Goal: Task Accomplishment & Management: Manage account settings

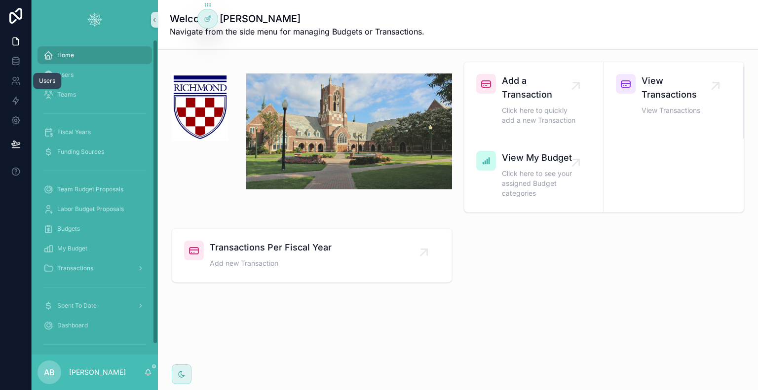
click at [14, 78] on icon at bounding box center [16, 81] width 10 height 10
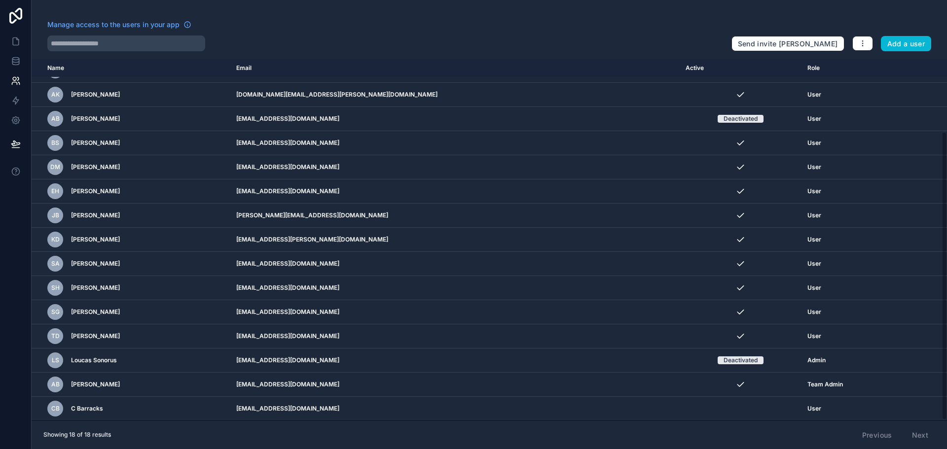
scroll to position [91, 0]
click at [11, 45] on icon at bounding box center [16, 42] width 10 height 10
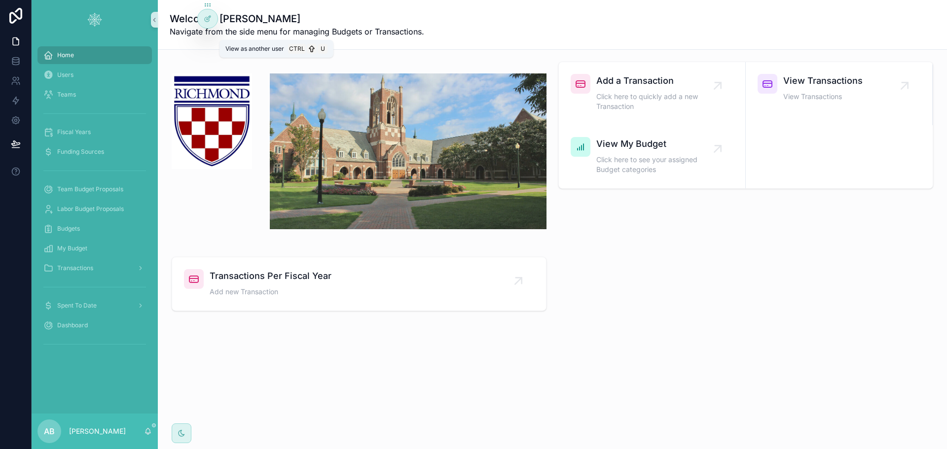
click at [0, 0] on icon at bounding box center [0, 0] width 0 height 0
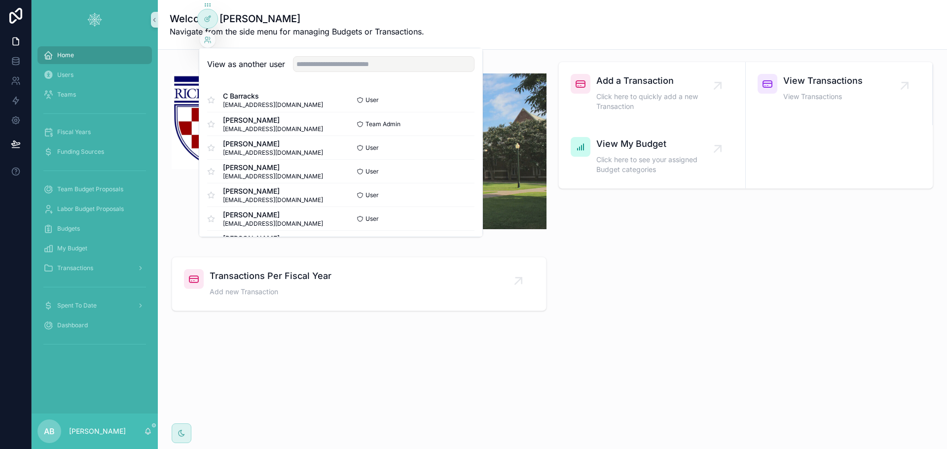
click at [0, 0] on button "Select" at bounding box center [0, 0] width 0 height 0
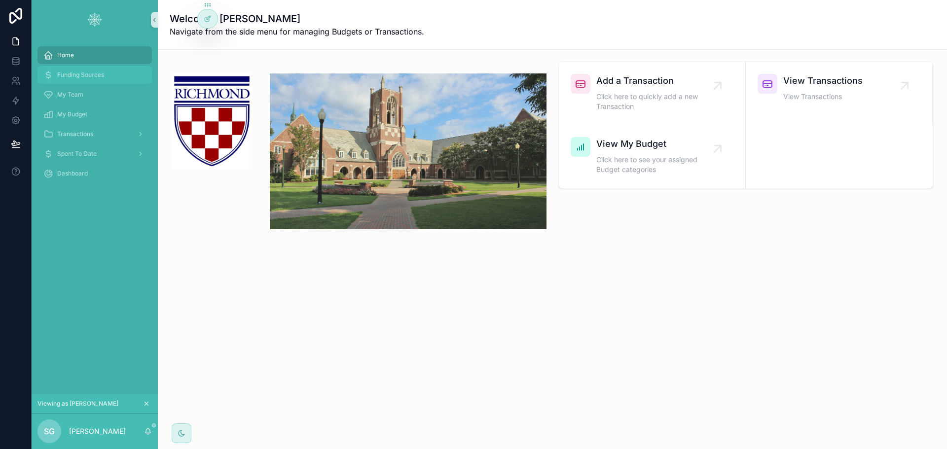
click at [78, 76] on span "Funding Sources" at bounding box center [80, 75] width 47 height 8
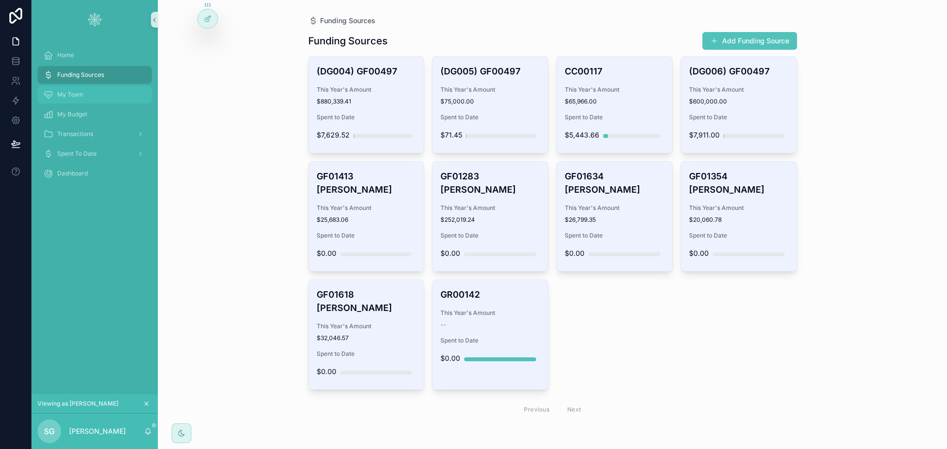
click at [72, 97] on span "My Team" at bounding box center [70, 95] width 26 height 8
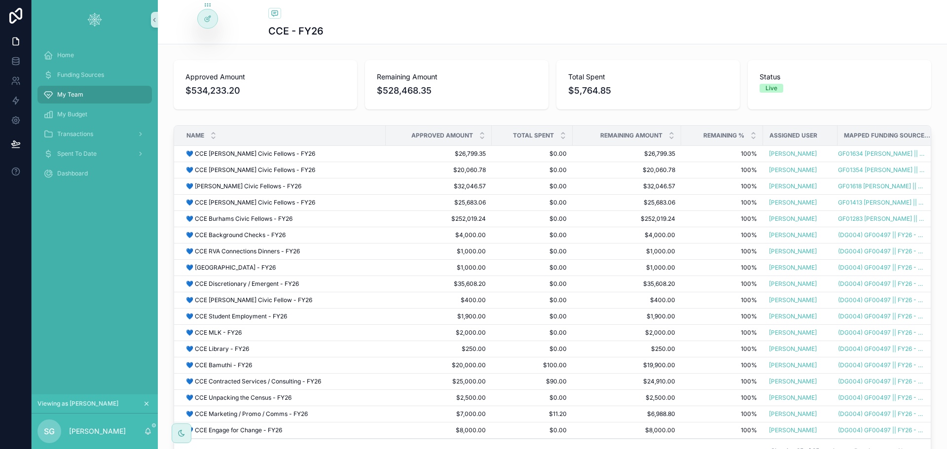
click at [0, 0] on icon at bounding box center [0, 0] width 0 height 0
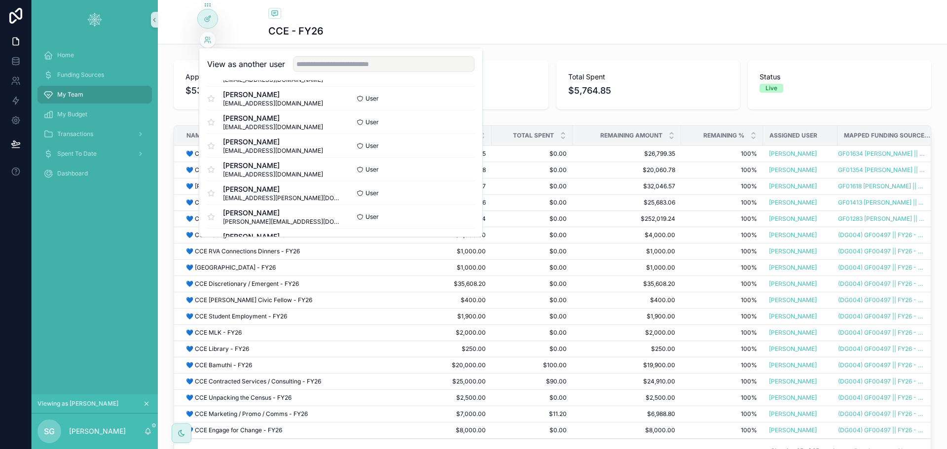
scroll to position [99, 0]
click at [0, 0] on button "Select" at bounding box center [0, 0] width 0 height 0
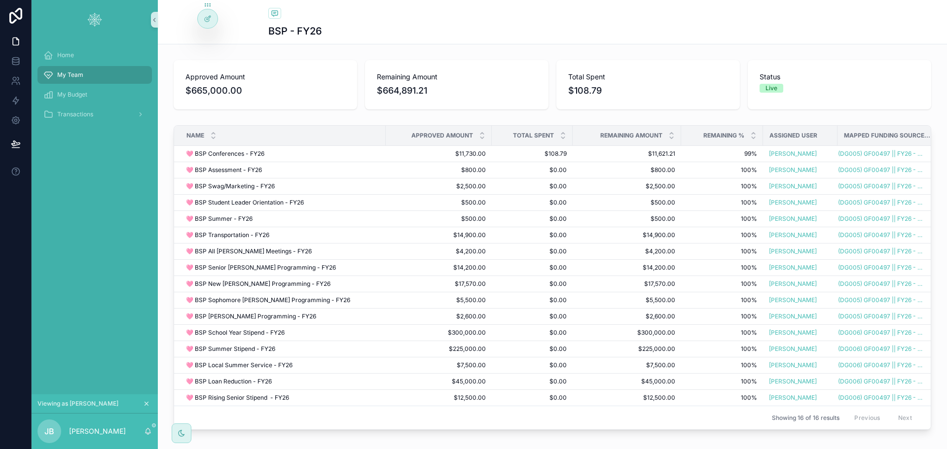
click at [862, 133] on span "Mapped Funding Source Yearly Amount" at bounding box center [887, 136] width 86 height 8
click at [0, 0] on icon at bounding box center [0, 0] width 0 height 0
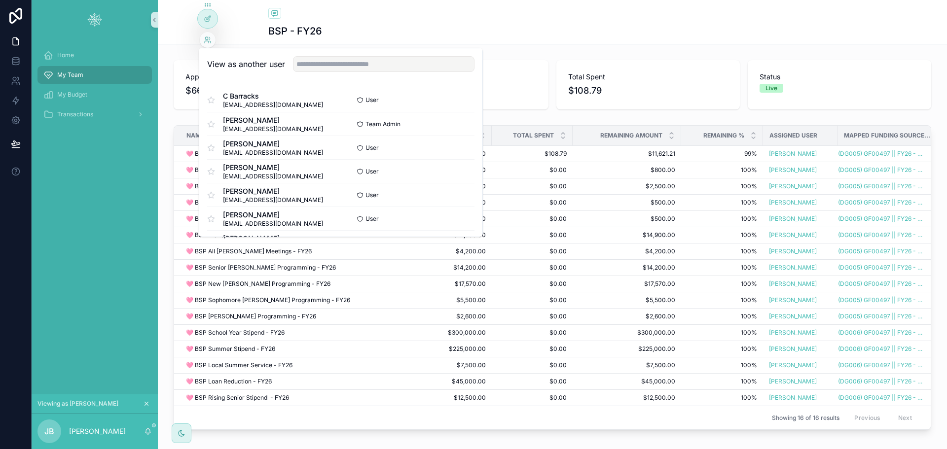
click at [0, 0] on button "Select" at bounding box center [0, 0] width 0 height 0
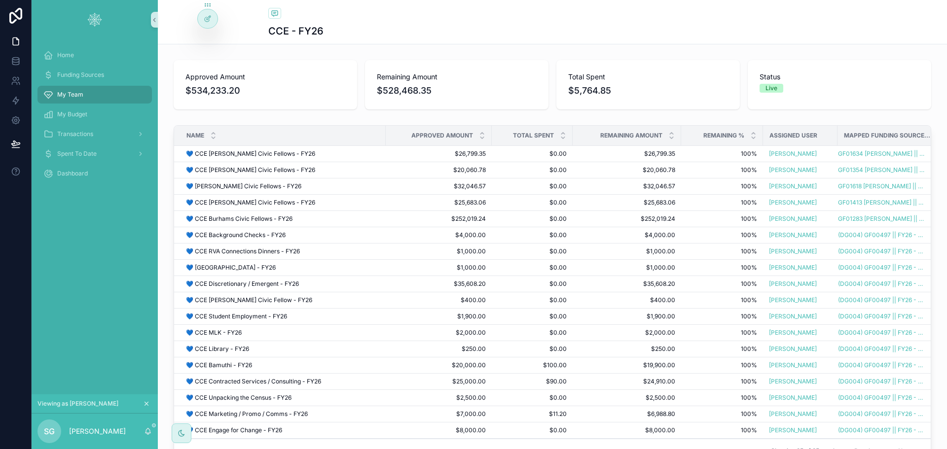
click at [71, 94] on span "My Team" at bounding box center [70, 95] width 26 height 8
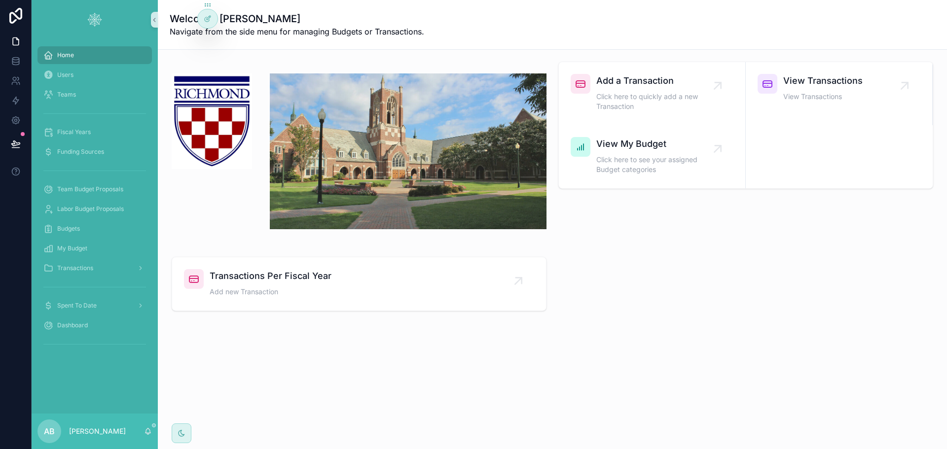
click at [0, 0] on icon at bounding box center [0, 0] width 0 height 0
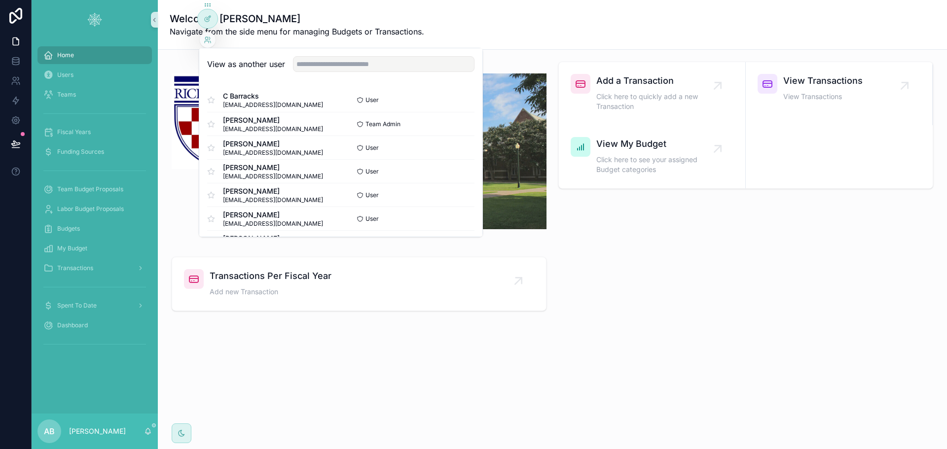
click at [0, 0] on button "Select" at bounding box center [0, 0] width 0 height 0
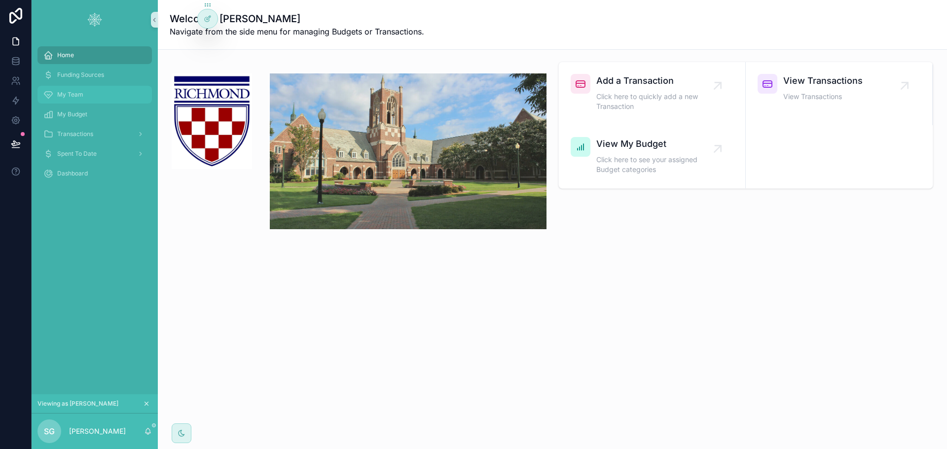
click at [74, 92] on span "My Team" at bounding box center [70, 95] width 26 height 8
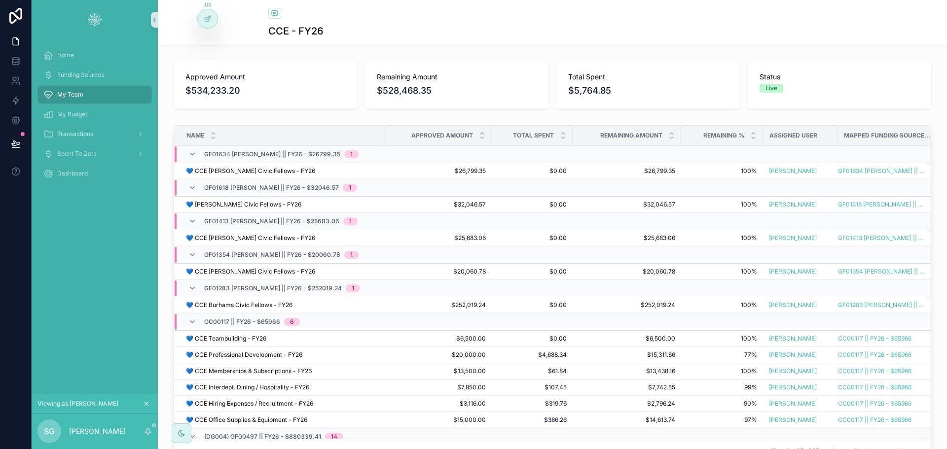
click at [189, 221] on icon "scrollable content" at bounding box center [192, 222] width 8 height 8
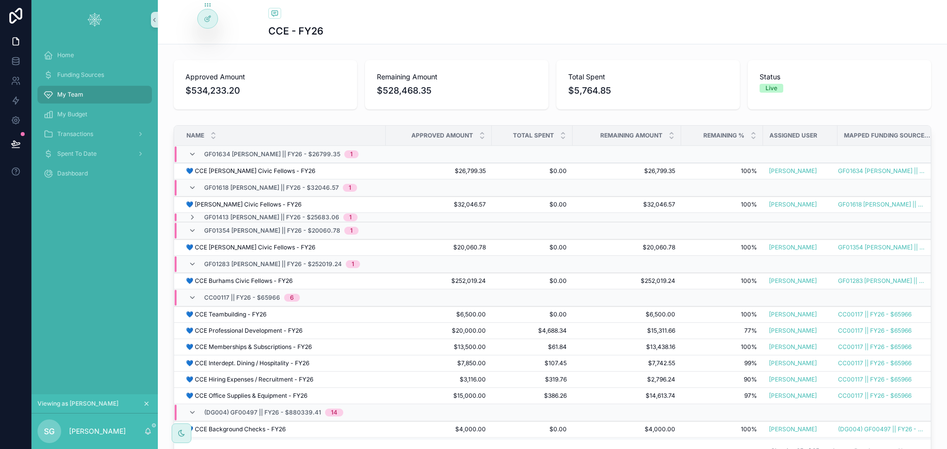
click at [188, 215] on icon "scrollable content" at bounding box center [192, 218] width 8 height 8
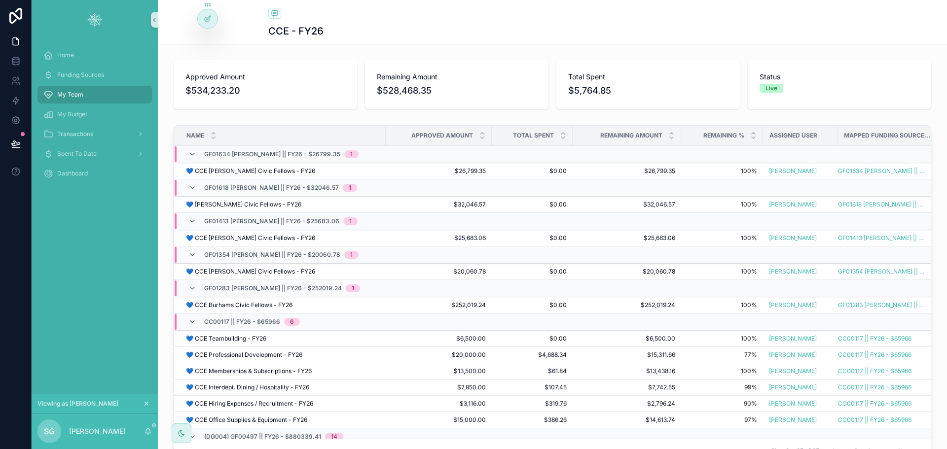
click at [0, 0] on icon at bounding box center [0, 0] width 0 height 0
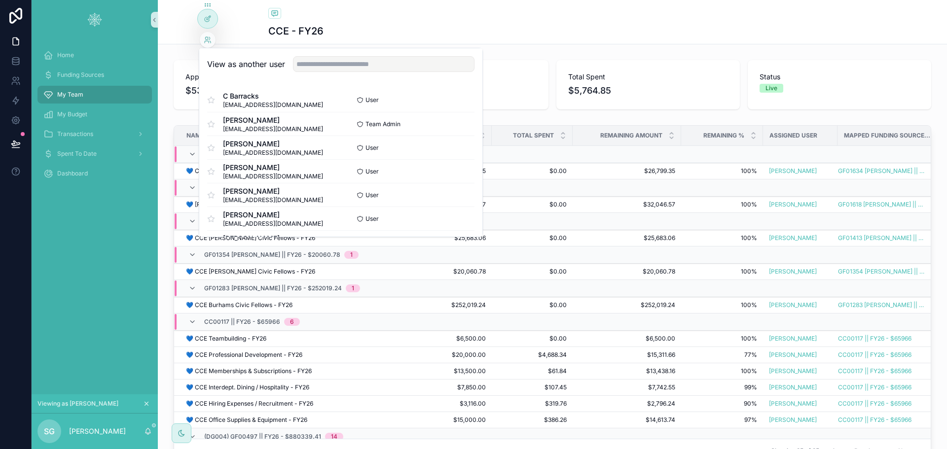
scroll to position [49, 0]
click at [0, 0] on button "Select" at bounding box center [0, 0] width 0 height 0
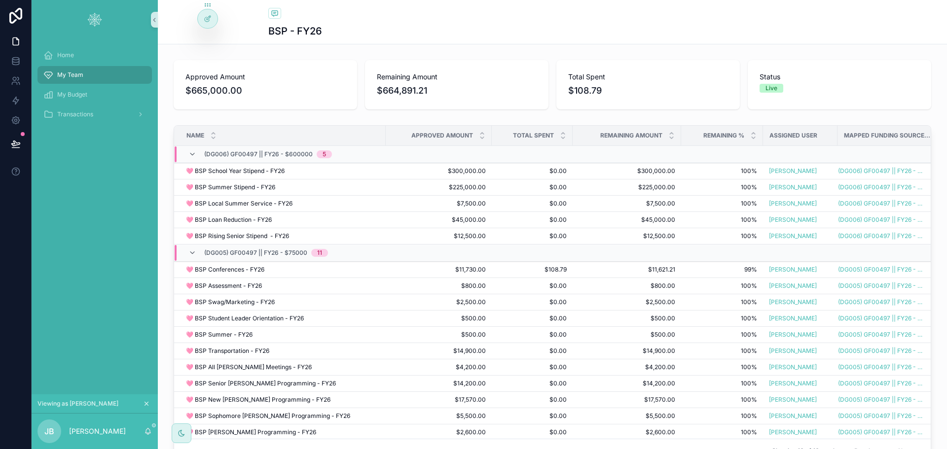
click at [188, 153] on icon "scrollable content" at bounding box center [192, 154] width 8 height 8
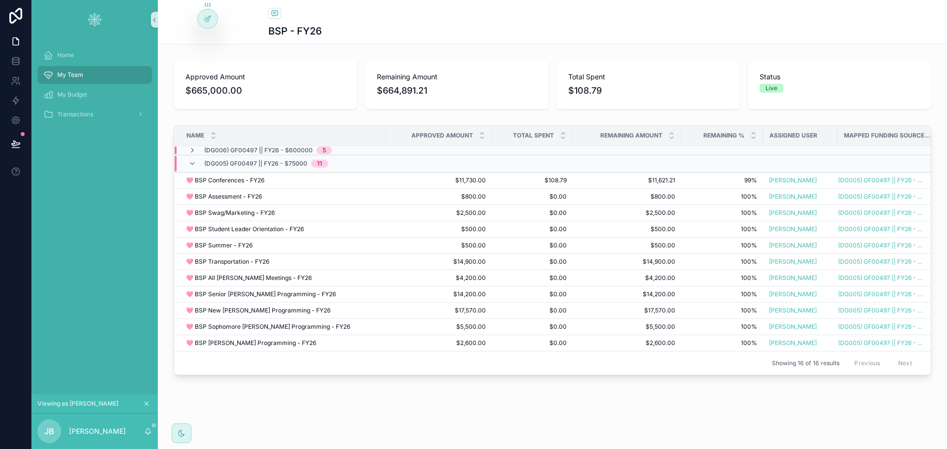
click at [188, 150] on icon "scrollable content" at bounding box center [192, 151] width 8 height 8
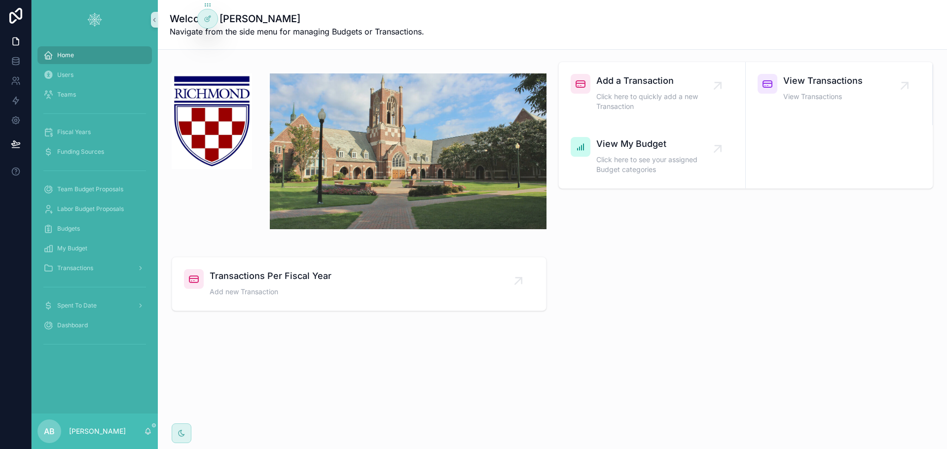
click at [0, 0] on icon at bounding box center [0, 0] width 0 height 0
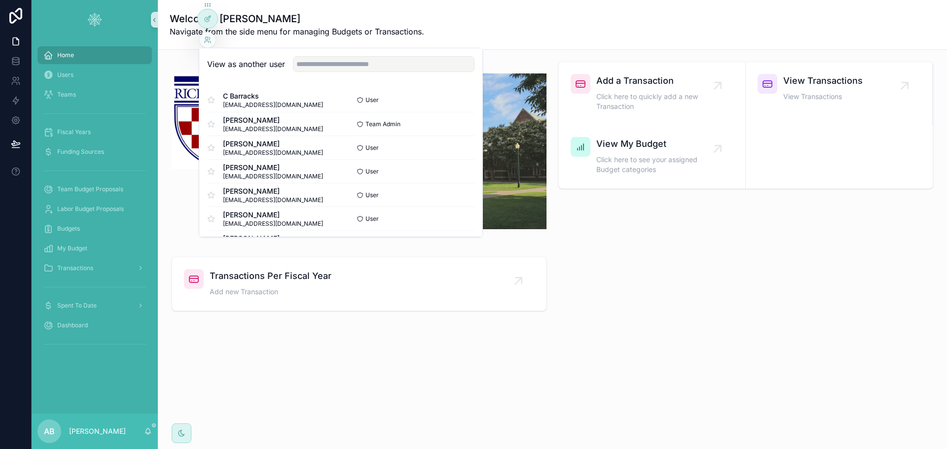
click at [0, 0] on button "Select" at bounding box center [0, 0] width 0 height 0
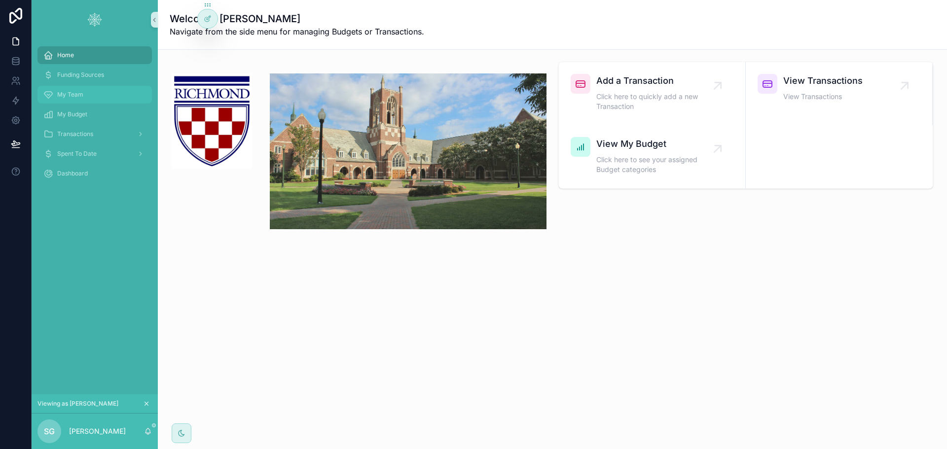
click at [72, 99] on div "My Team" at bounding box center [94, 95] width 103 height 16
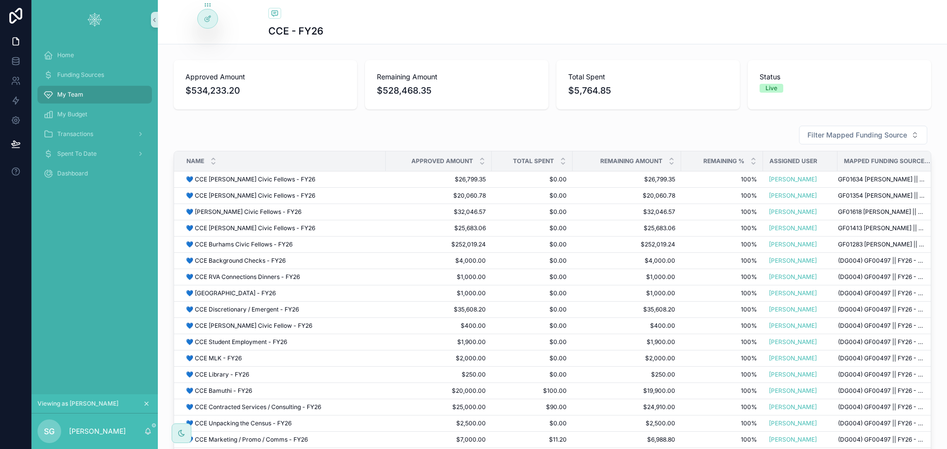
click at [859, 129] on button "Filter Mapped Funding Source" at bounding box center [863, 135] width 128 height 19
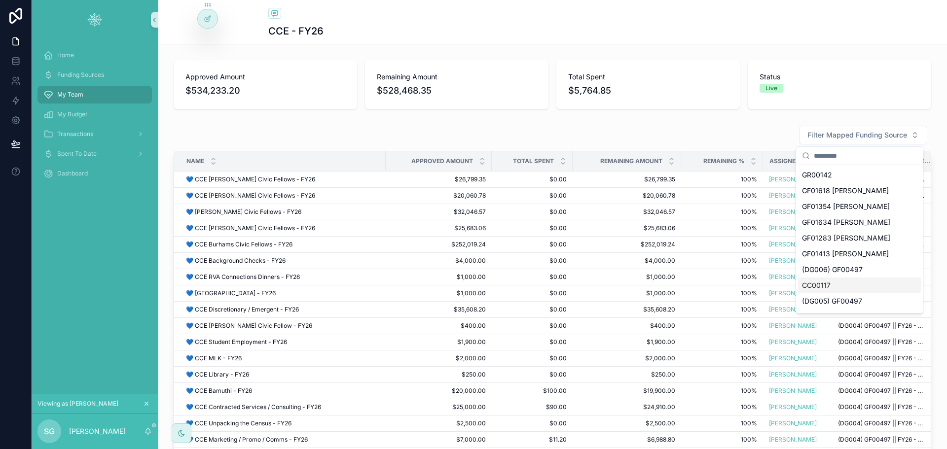
click at [844, 288] on div "CC00117" at bounding box center [859, 286] width 123 height 16
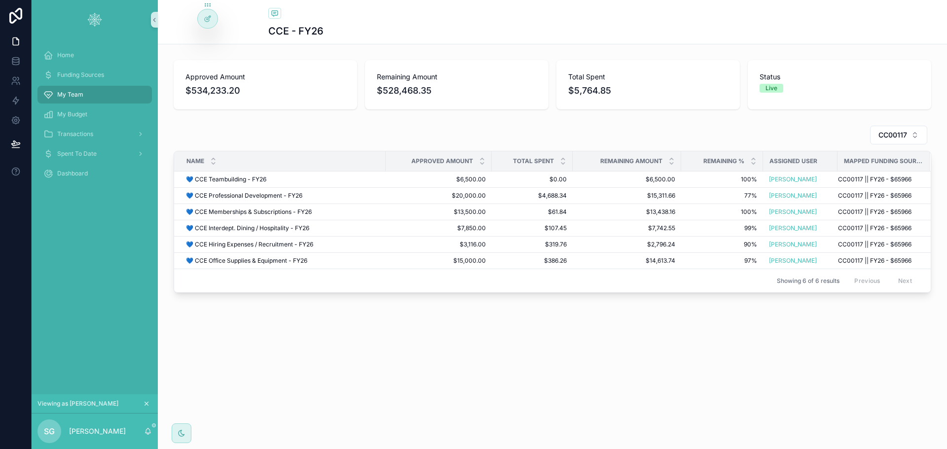
click at [887, 134] on span "CC00117" at bounding box center [893, 135] width 29 height 10
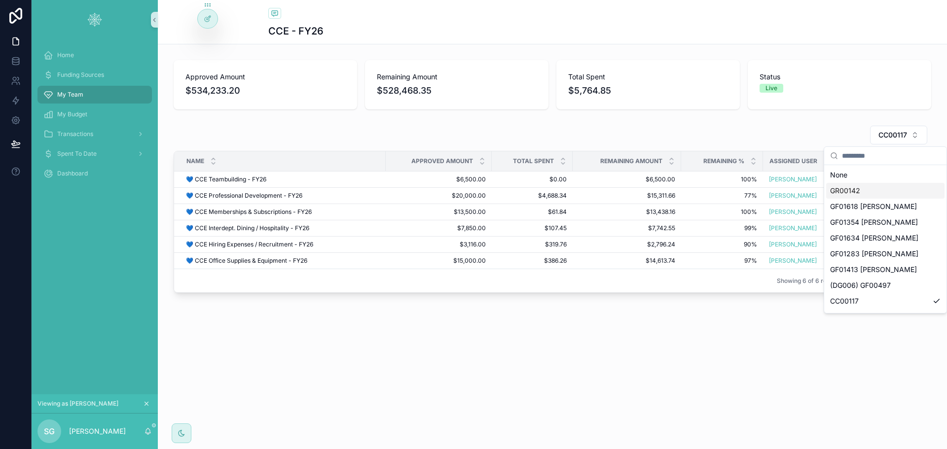
click at [870, 189] on div "GR00142" at bounding box center [885, 191] width 118 height 16
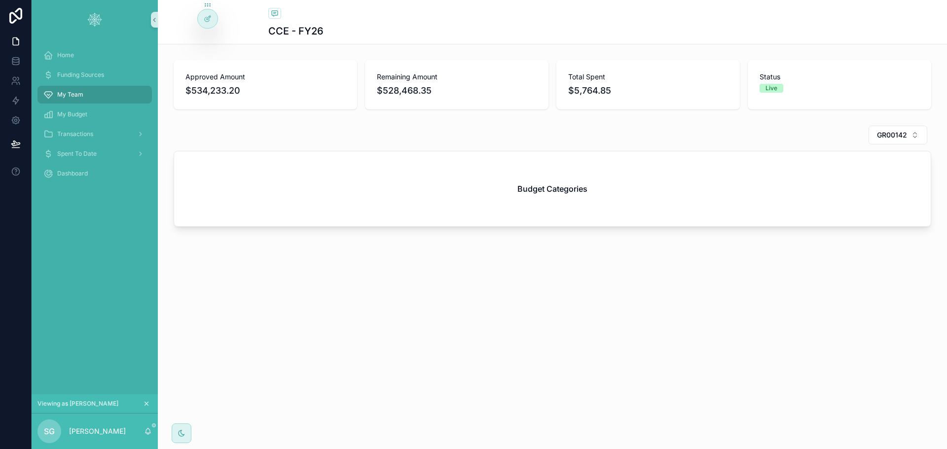
click at [895, 131] on span "GR00142" at bounding box center [892, 135] width 30 height 10
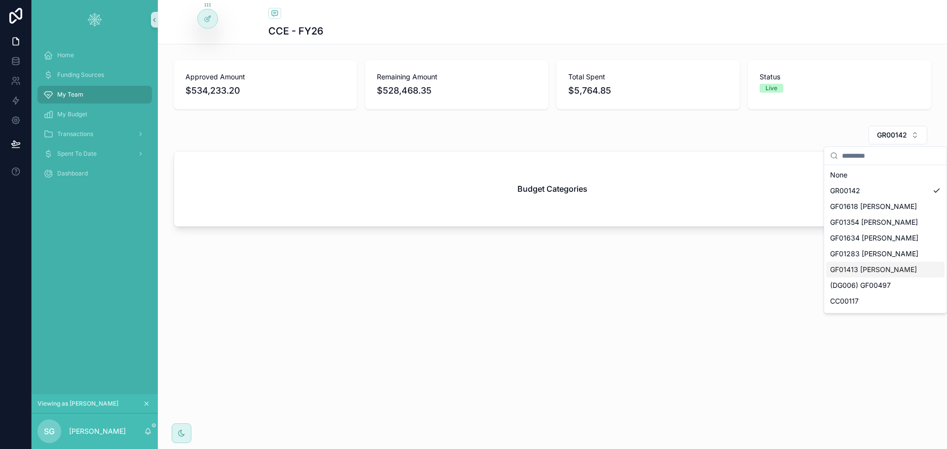
click at [874, 270] on span "GF01413 Ayers" at bounding box center [873, 270] width 87 height 10
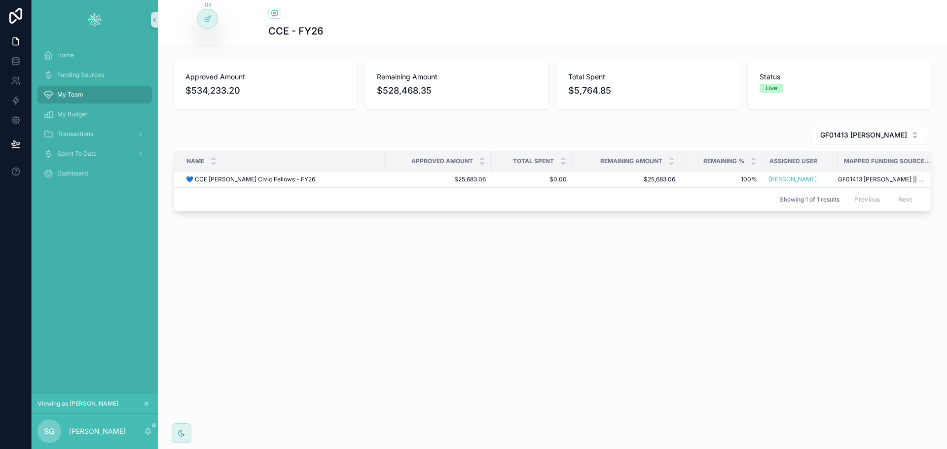
click at [661, 127] on div "GF01413 Ayers" at bounding box center [553, 135] width 758 height 20
click at [0, 0] on icon at bounding box center [0, 0] width 0 height 0
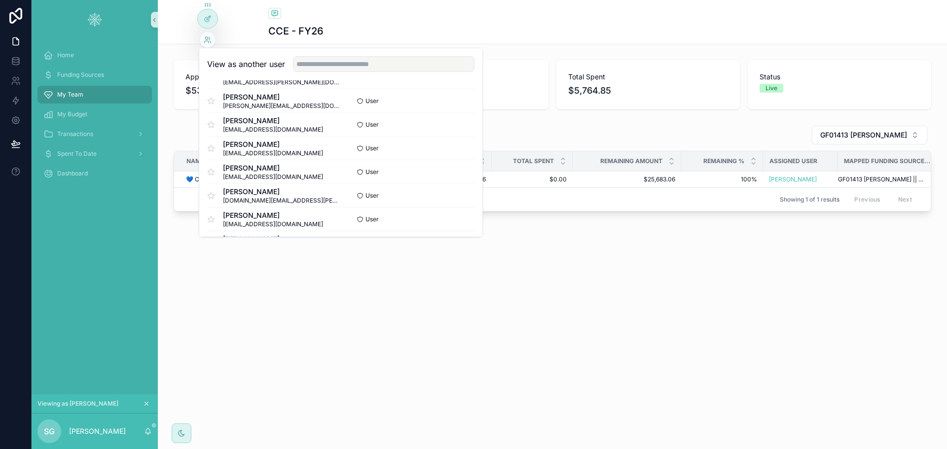
scroll to position [116, 0]
click at [0, 0] on button "Select" at bounding box center [0, 0] width 0 height 0
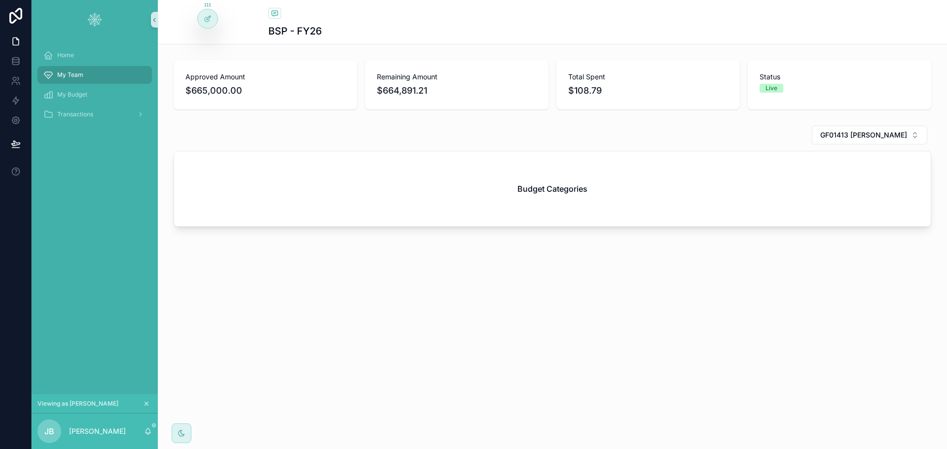
click at [876, 137] on span "GF01413 [PERSON_NAME]" at bounding box center [864, 135] width 87 height 10
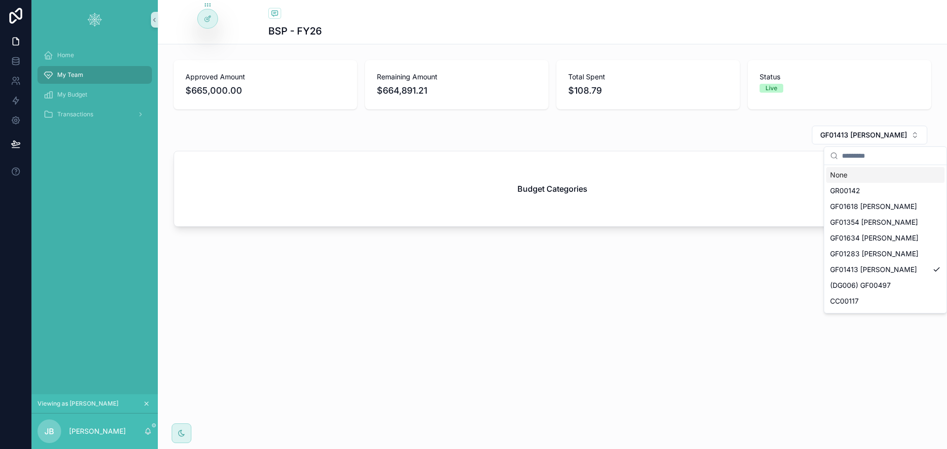
click at [868, 170] on div "None" at bounding box center [885, 175] width 118 height 16
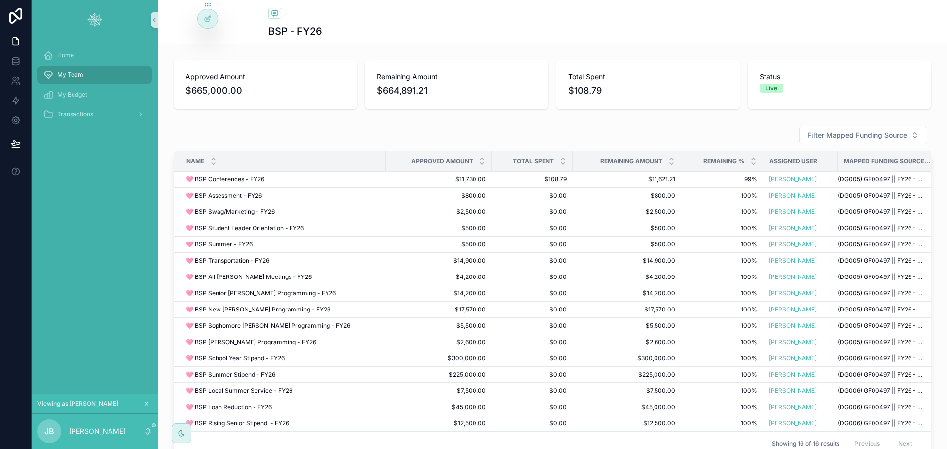
click at [851, 135] on span "Filter Mapped Funding Source" at bounding box center [858, 135] width 100 height 10
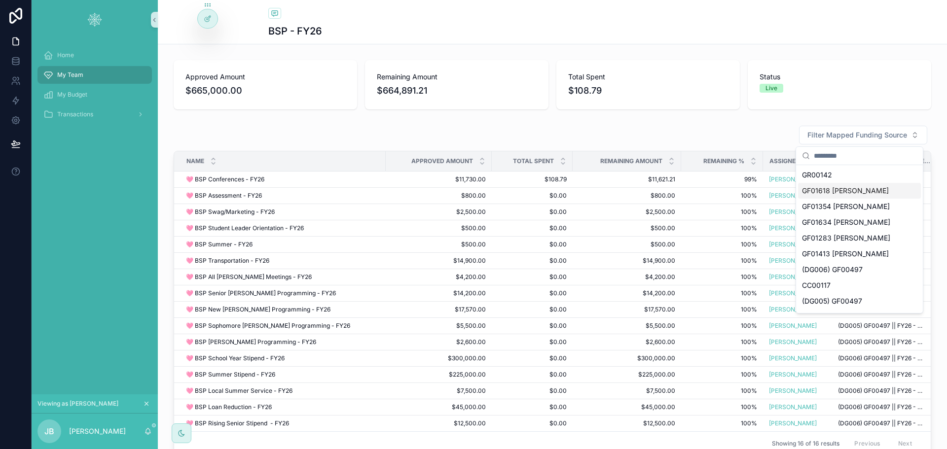
click at [849, 188] on span "GF01618 Rosenbaum" at bounding box center [845, 191] width 87 height 10
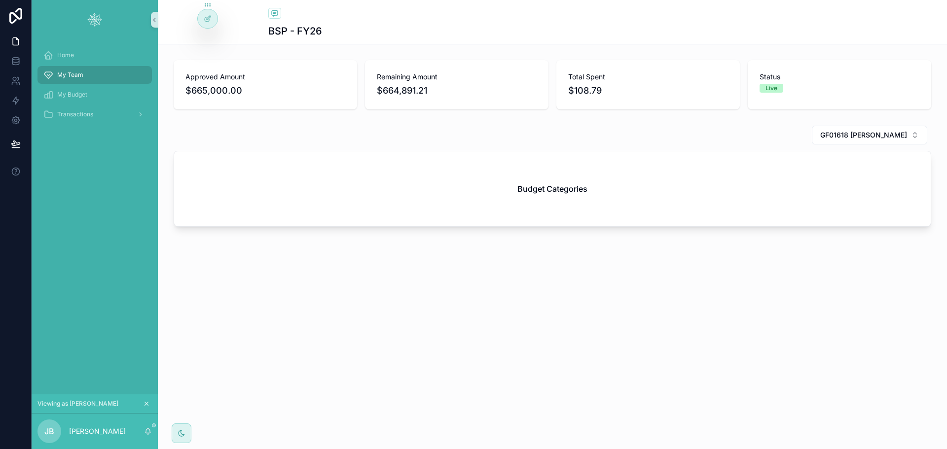
click at [865, 135] on span "GF01618 Rosenbaum" at bounding box center [864, 135] width 87 height 10
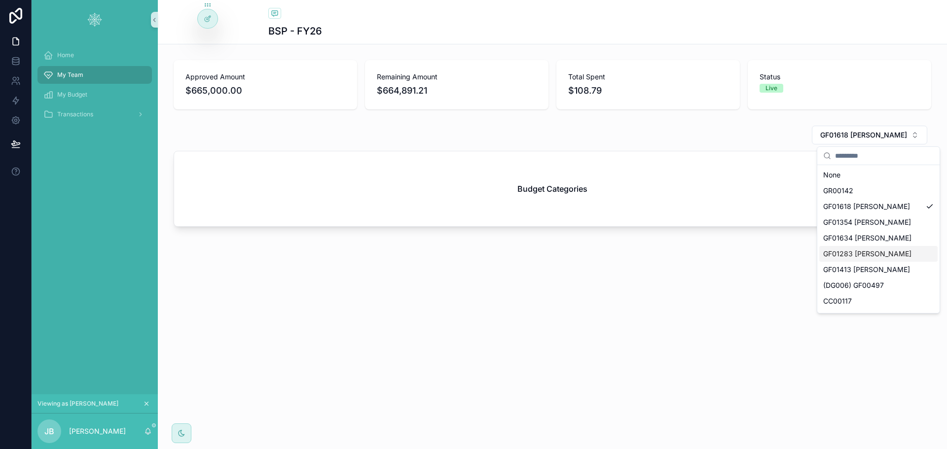
scroll to position [30, 0]
click at [861, 254] on span "(DG006) GF00497" at bounding box center [854, 256] width 61 height 10
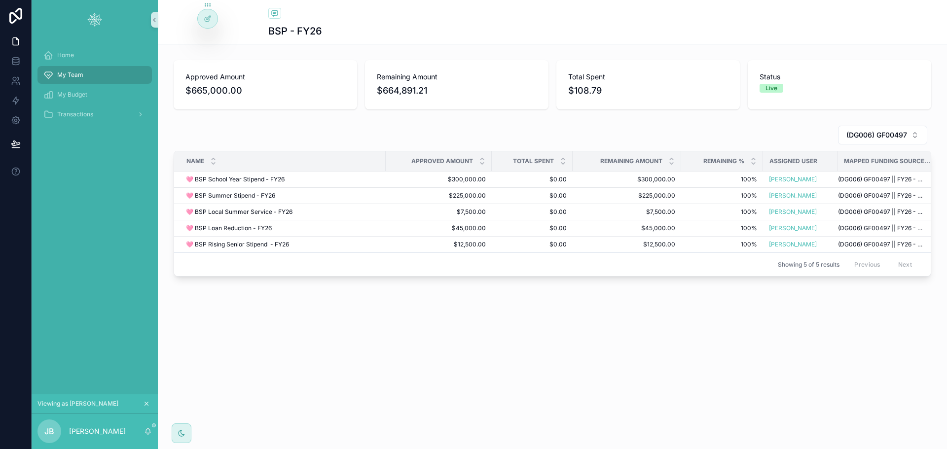
click at [870, 137] on span "(DG006) GF00497" at bounding box center [877, 135] width 61 height 10
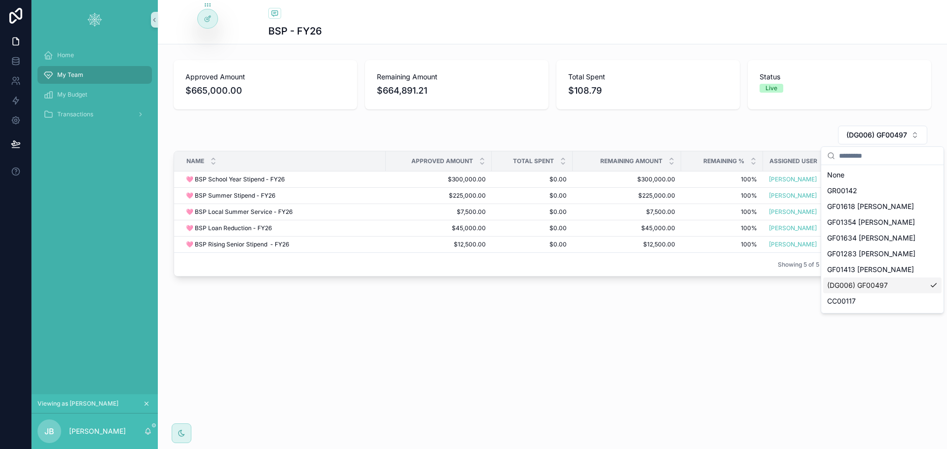
scroll to position [30, 0]
click at [846, 287] on span "(DG005) GF00497" at bounding box center [857, 288] width 60 height 10
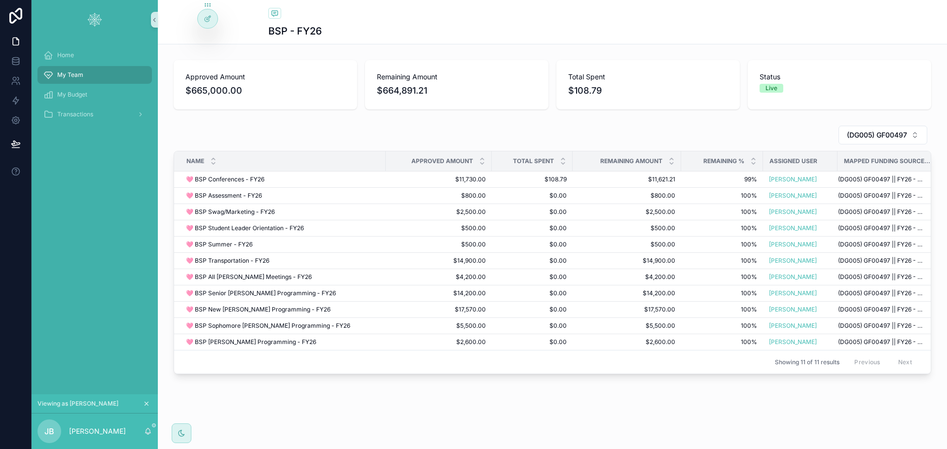
click at [877, 138] on span "(DG005) GF00497" at bounding box center [877, 135] width 60 height 10
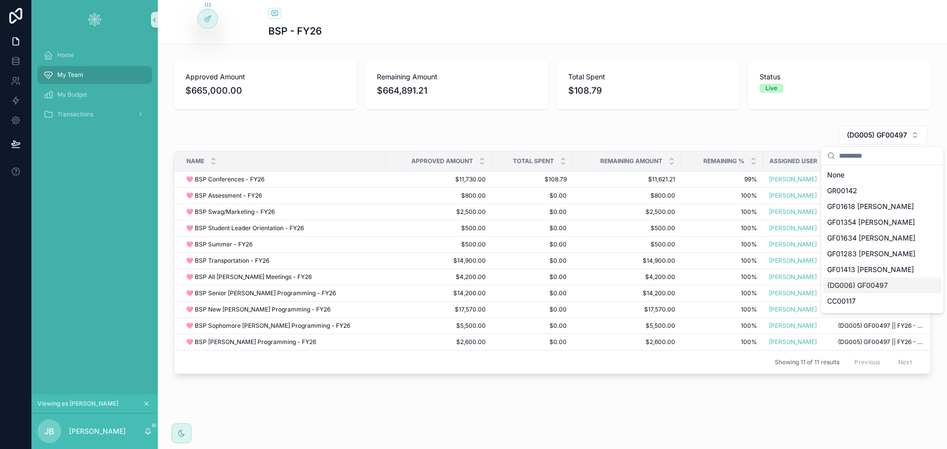
click at [851, 282] on span "(DG006) GF00497" at bounding box center [857, 286] width 61 height 10
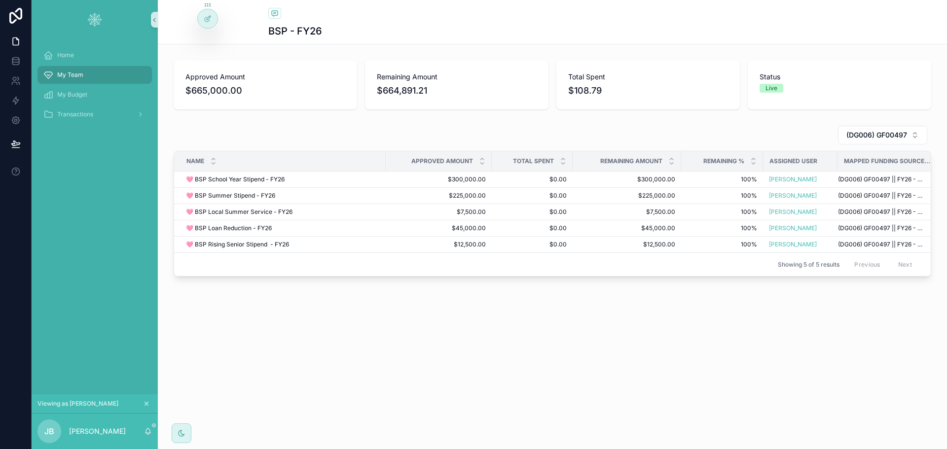
click at [897, 131] on span "(DG006) GF00497" at bounding box center [877, 135] width 61 height 10
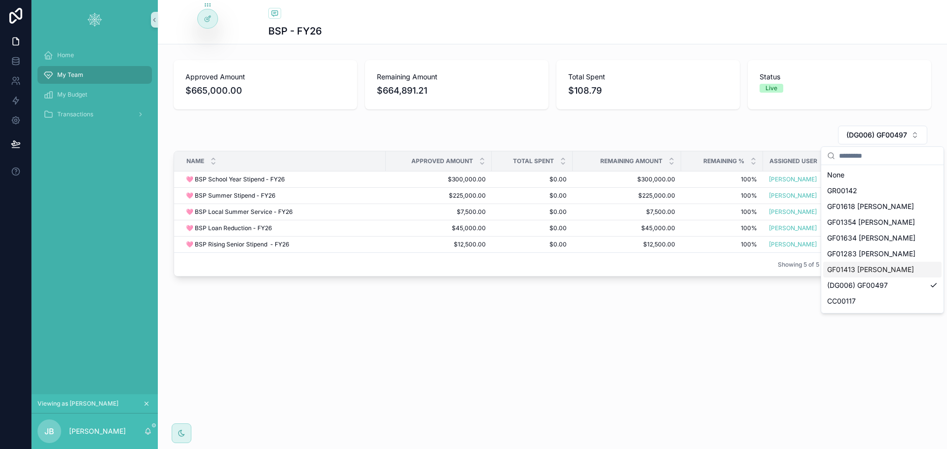
scroll to position [30, 0]
click at [882, 285] on span "(DG005) GF00497" at bounding box center [857, 288] width 60 height 10
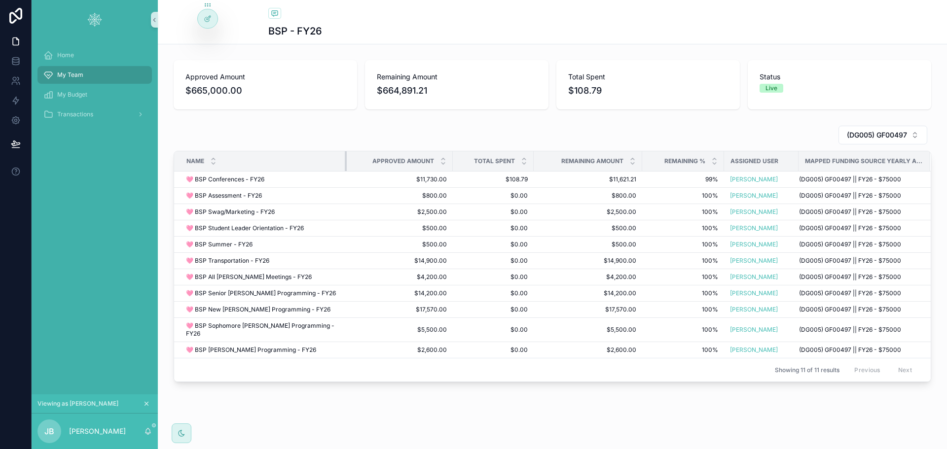
drag, startPoint x: 384, startPoint y: 161, endPoint x: 337, endPoint y: 164, distance: 47.0
click at [345, 164] on div "scrollable content" at bounding box center [347, 161] width 4 height 20
click at [526, 405] on div "BSP - FY26 Approved Amount $665,000.00 Remaining Amount $664,891.21 Total Spent…" at bounding box center [552, 224] width 789 height 449
click at [867, 133] on span "(DG005) GF00497" at bounding box center [877, 135] width 60 height 10
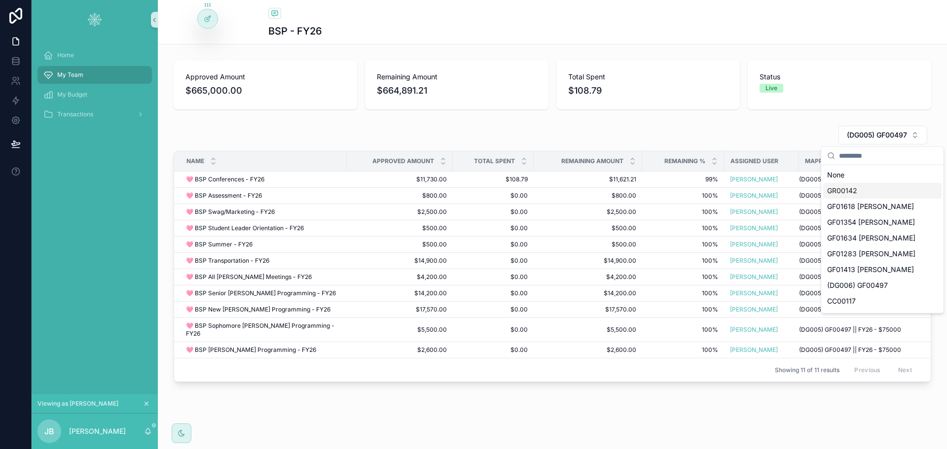
click at [861, 189] on div "GR00142" at bounding box center [883, 191] width 118 height 16
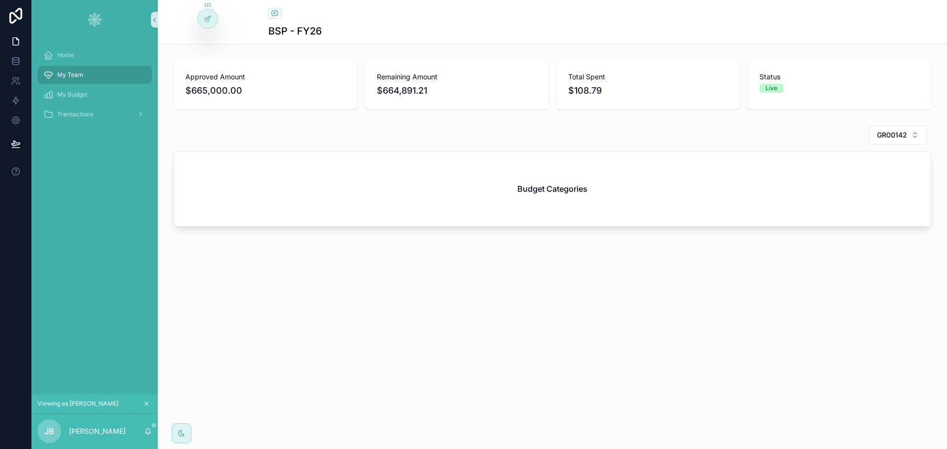
click at [0, 0] on icon at bounding box center [0, 0] width 0 height 0
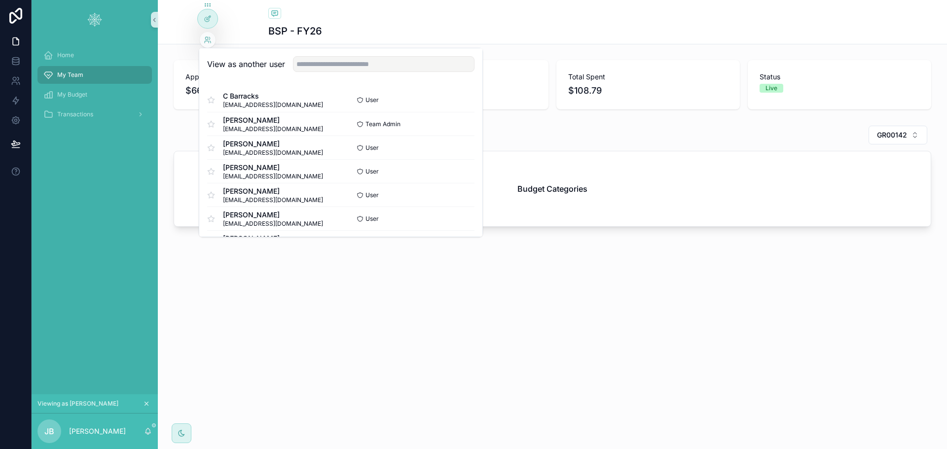
click at [0, 0] on button "Select" at bounding box center [0, 0] width 0 height 0
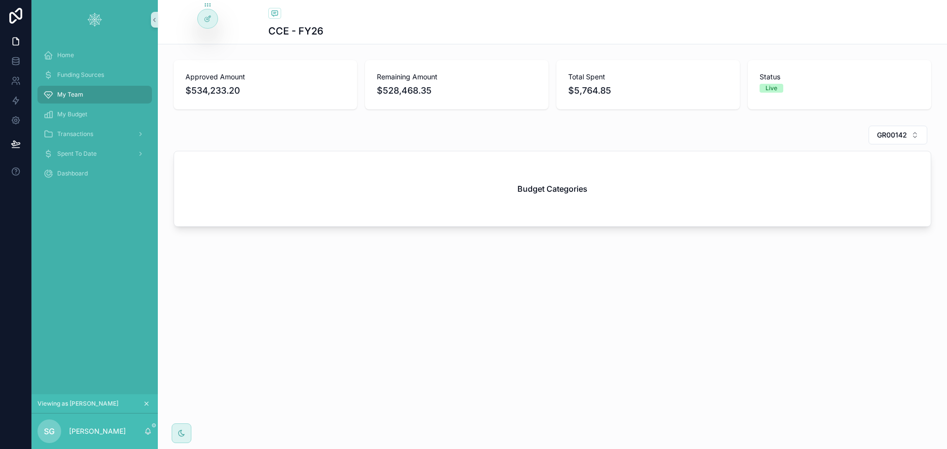
click at [311, 286] on div "CCE - FY26 Approved Amount $534,233.20 Remaining Amount $528,468.35 Total Spent…" at bounding box center [552, 147] width 789 height 294
click at [64, 54] on span "Home" at bounding box center [65, 55] width 17 height 8
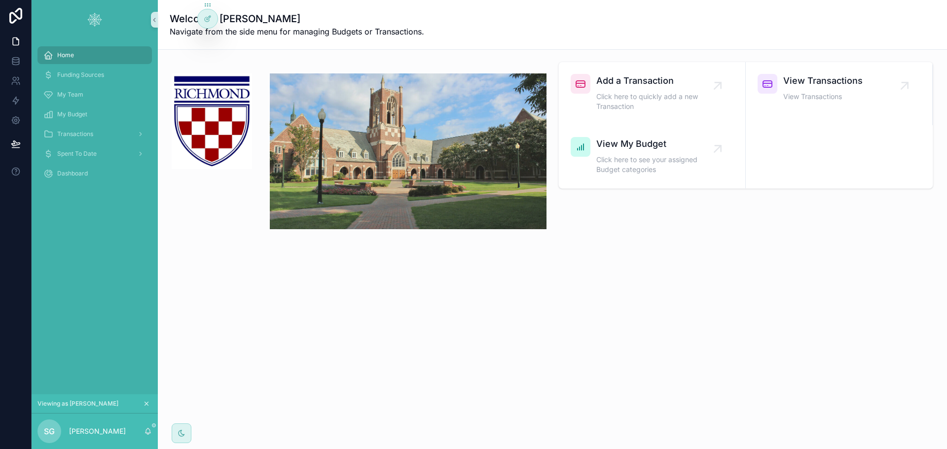
click at [75, 258] on div "Home Funding Sources My Team My Budget Transactions Spent To Date Dashboard" at bounding box center [95, 216] width 126 height 355
click at [76, 73] on span "Funding Sources" at bounding box center [80, 75] width 47 height 8
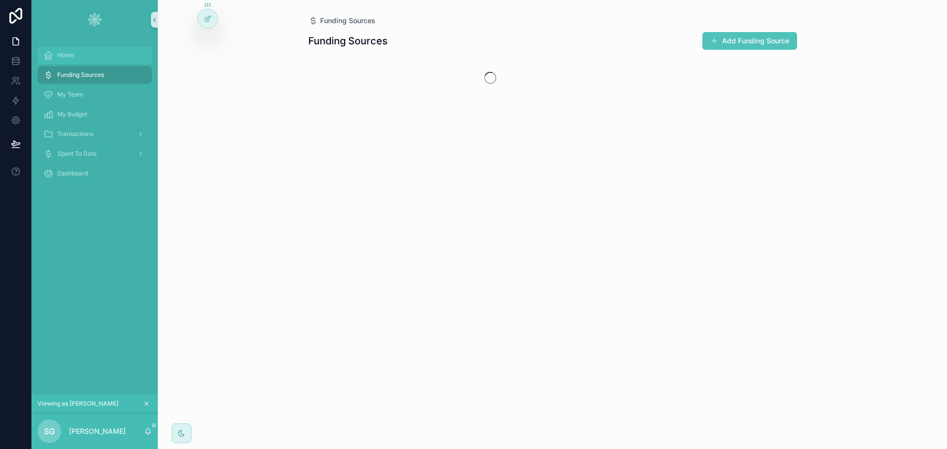
click at [76, 59] on div "Home" at bounding box center [94, 55] width 103 height 16
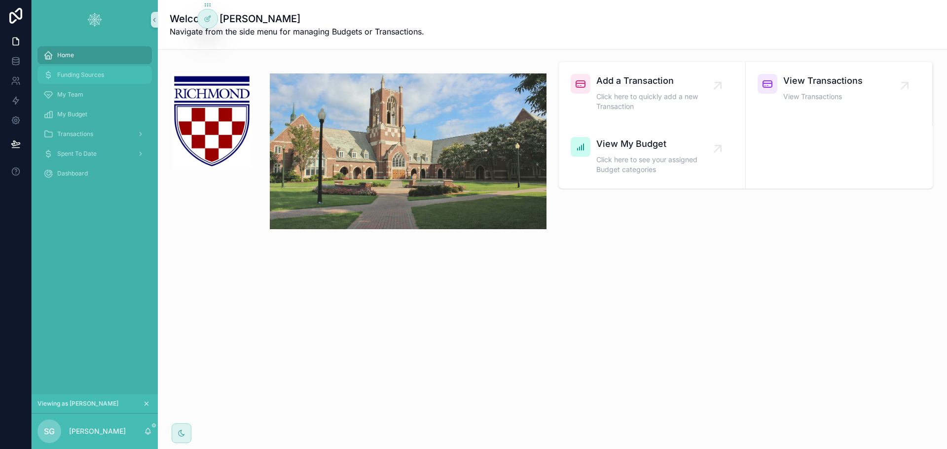
click at [63, 70] on div "Funding Sources" at bounding box center [94, 75] width 103 height 16
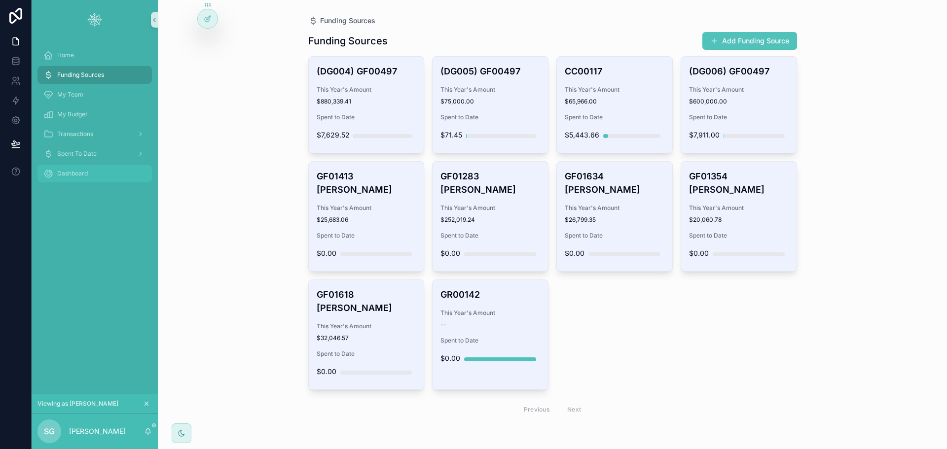
click at [89, 167] on div "Dashboard" at bounding box center [94, 174] width 103 height 16
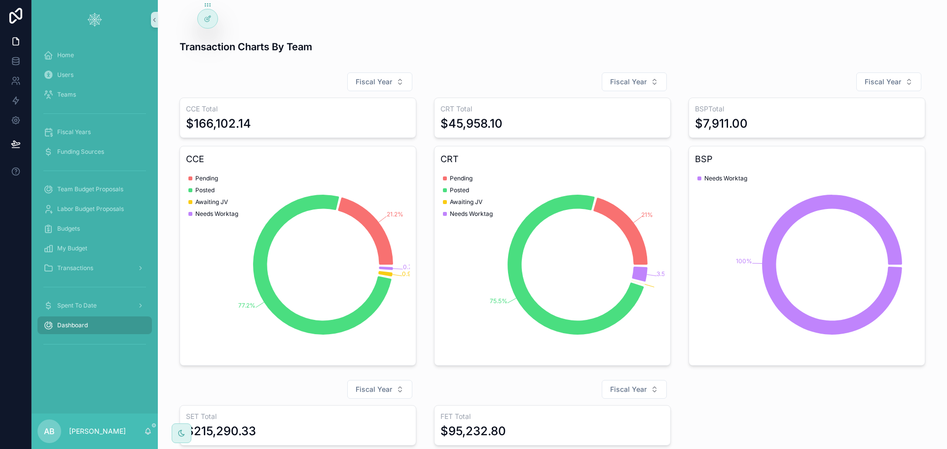
click at [393, 79] on button "Fiscal Year" at bounding box center [379, 82] width 65 height 19
click at [352, 134] on div "FY26" at bounding box center [376, 138] width 118 height 16
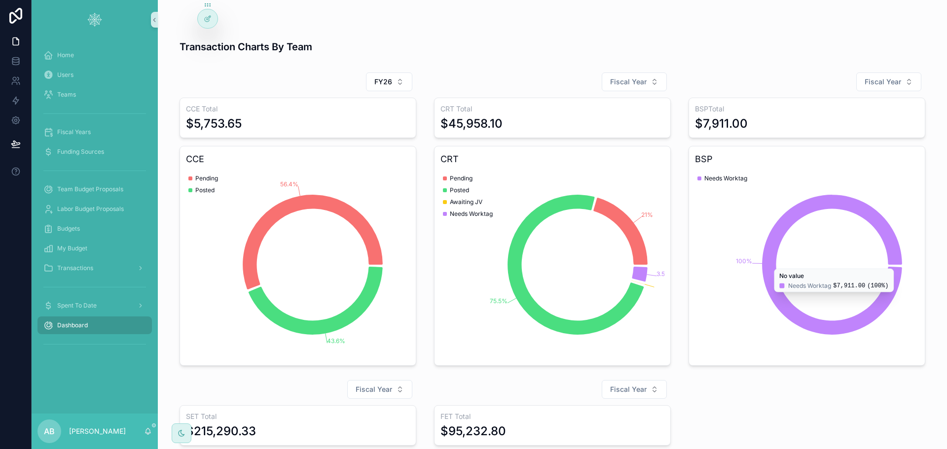
click at [0, 0] on icon at bounding box center [0, 0] width 0 height 0
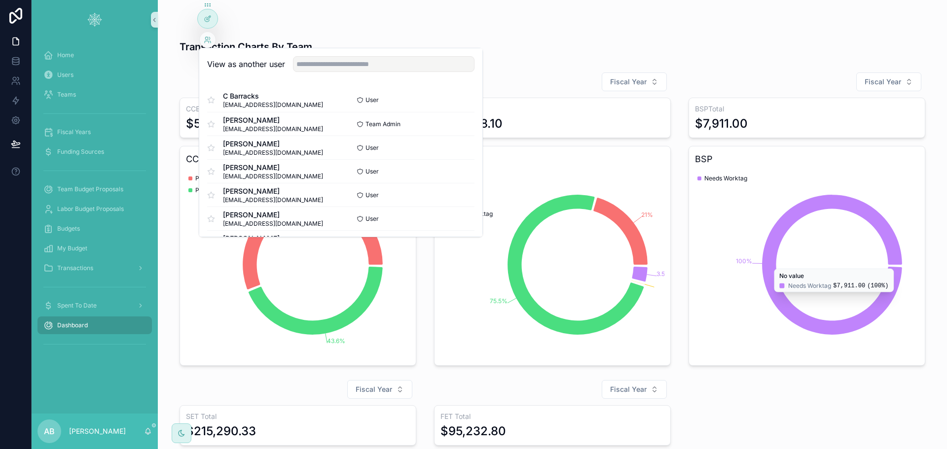
click at [0, 0] on button "Select" at bounding box center [0, 0] width 0 height 0
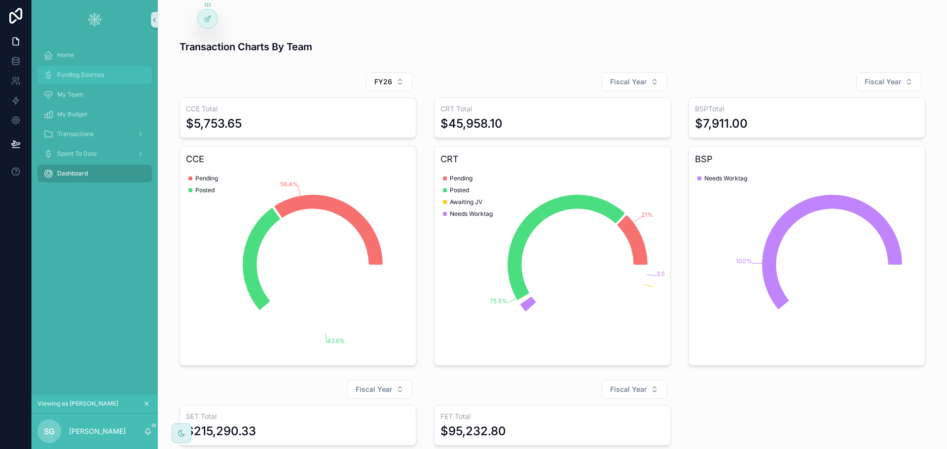
click at [80, 69] on div "Funding Sources" at bounding box center [94, 75] width 103 height 16
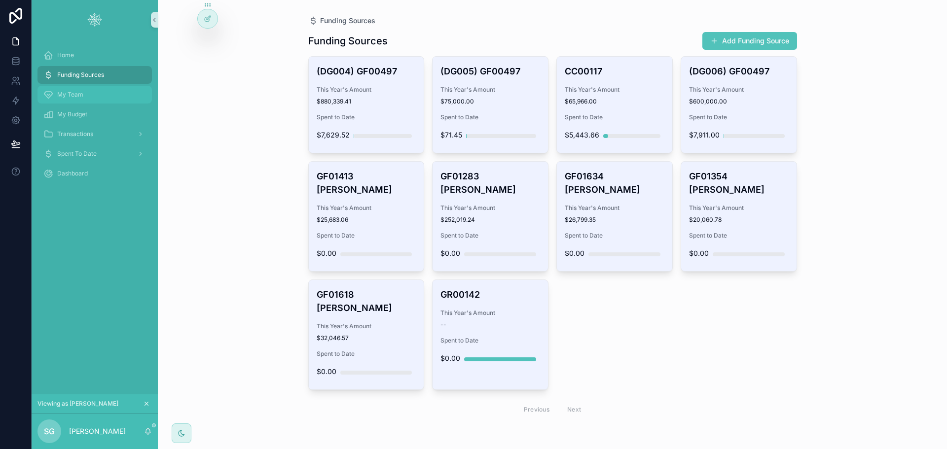
click at [72, 92] on span "My Team" at bounding box center [70, 95] width 26 height 8
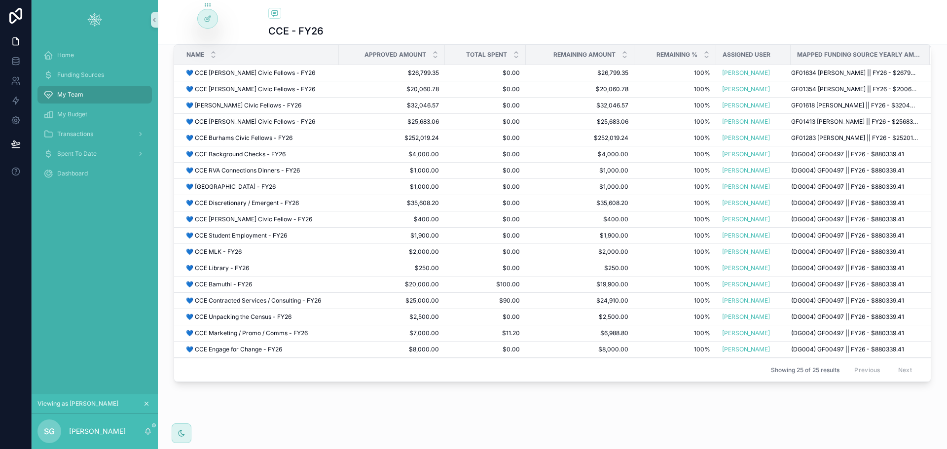
click at [470, 284] on span "$100.00" at bounding box center [485, 285] width 69 height 8
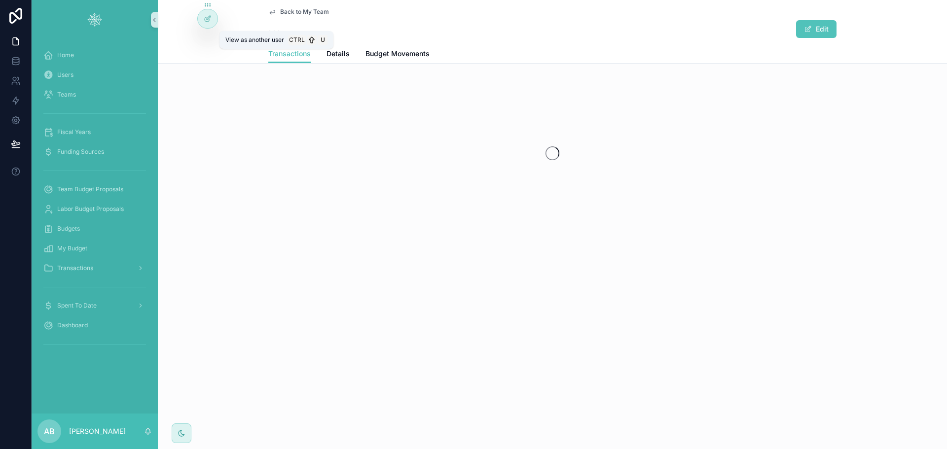
click at [0, 0] on icon at bounding box center [0, 0] width 0 height 0
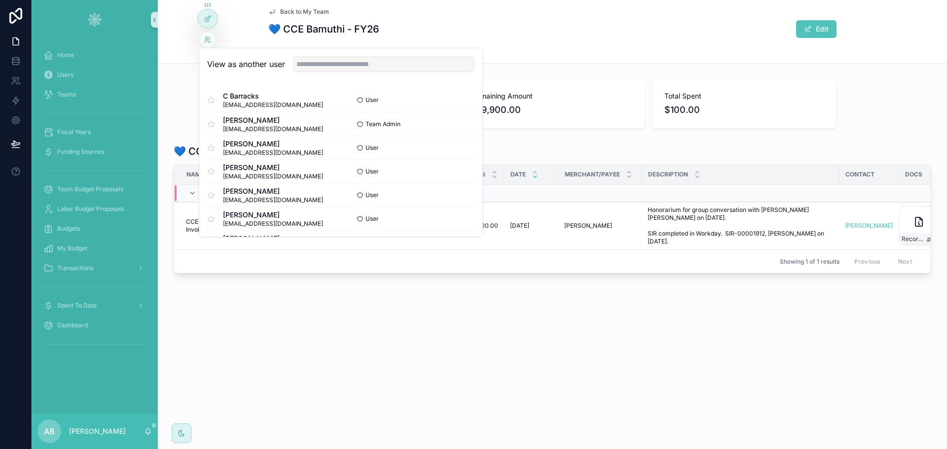
click at [0, 0] on button "Select" at bounding box center [0, 0] width 0 height 0
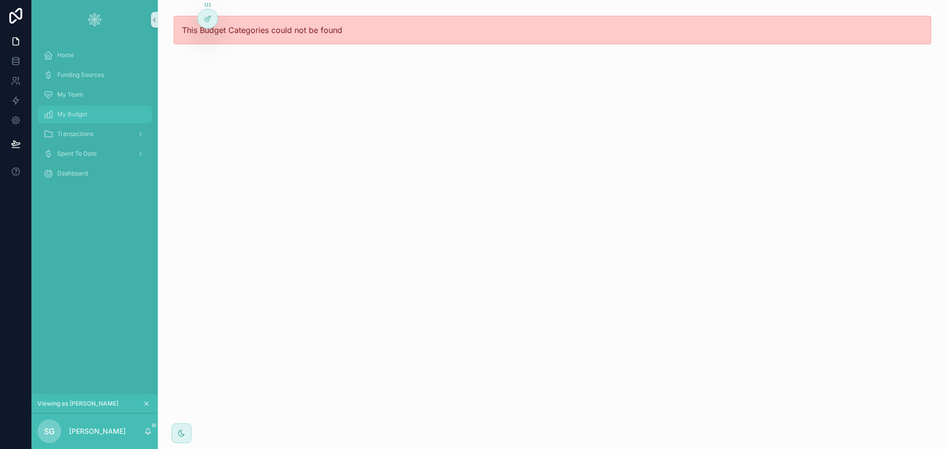
click at [87, 114] on span "My Budget" at bounding box center [72, 115] width 30 height 8
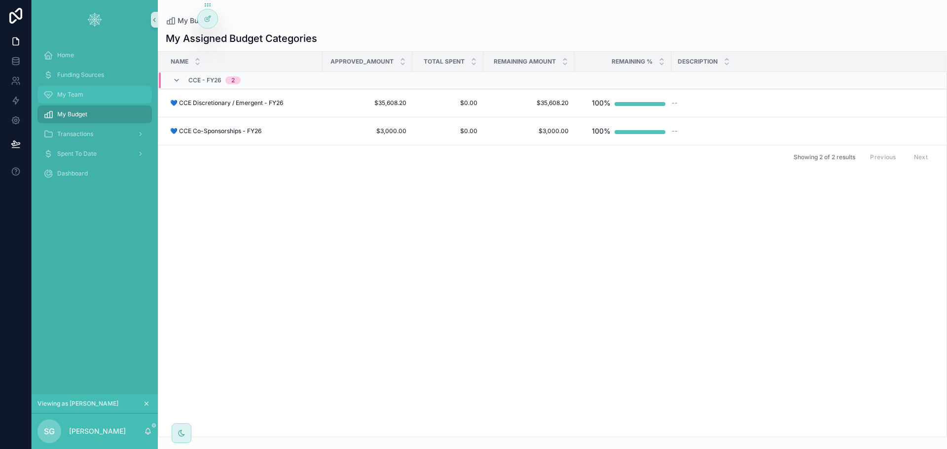
click at [67, 94] on span "My Team" at bounding box center [70, 95] width 26 height 8
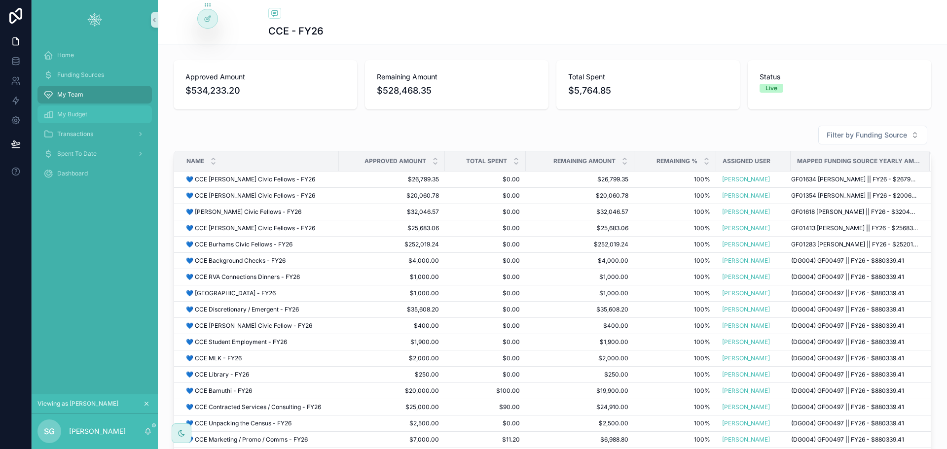
click at [96, 111] on div "My Budget" at bounding box center [94, 115] width 103 height 16
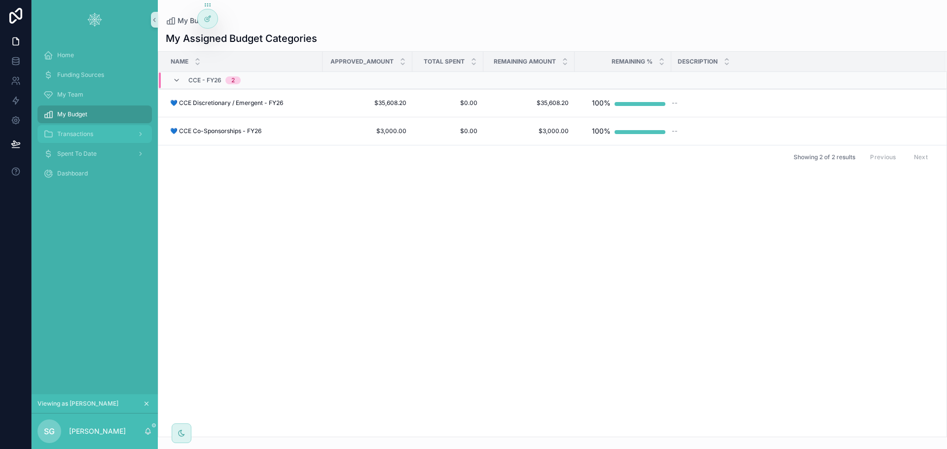
click at [85, 134] on span "Transactions" at bounding box center [75, 134] width 36 height 8
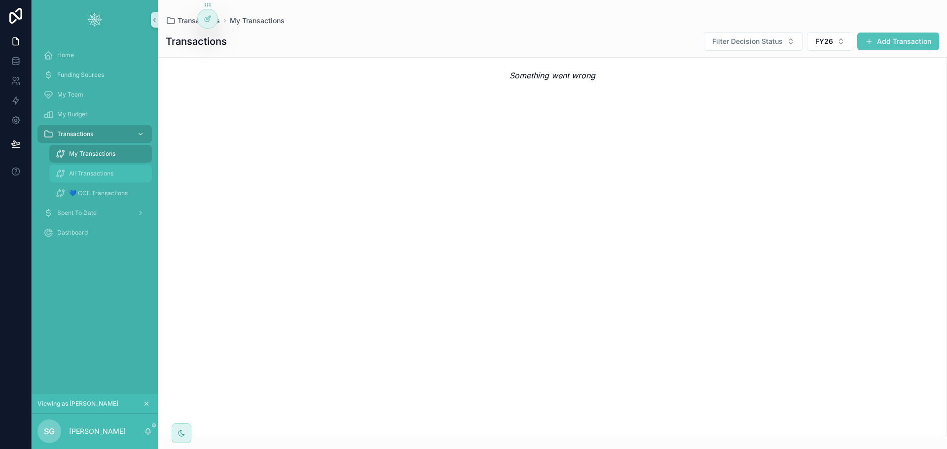
click at [82, 172] on span "All Transactions" at bounding box center [91, 174] width 44 height 8
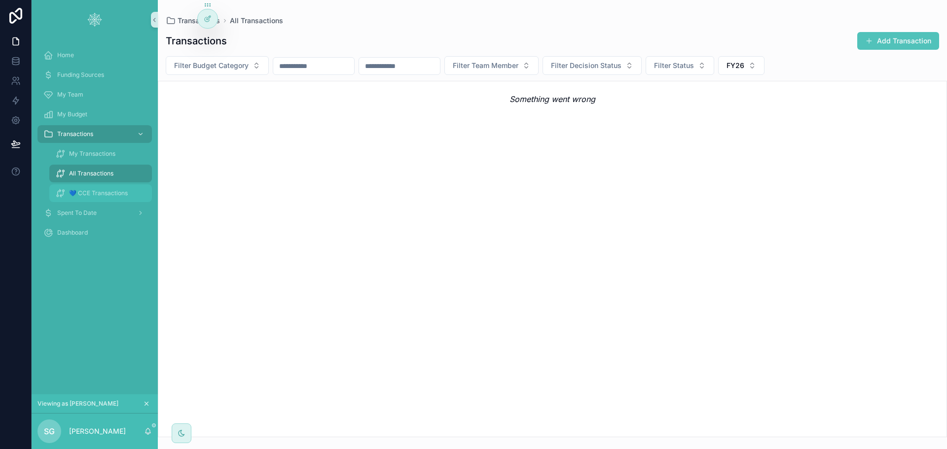
click at [93, 189] on div "💙 CCE Transactions" at bounding box center [100, 194] width 91 height 16
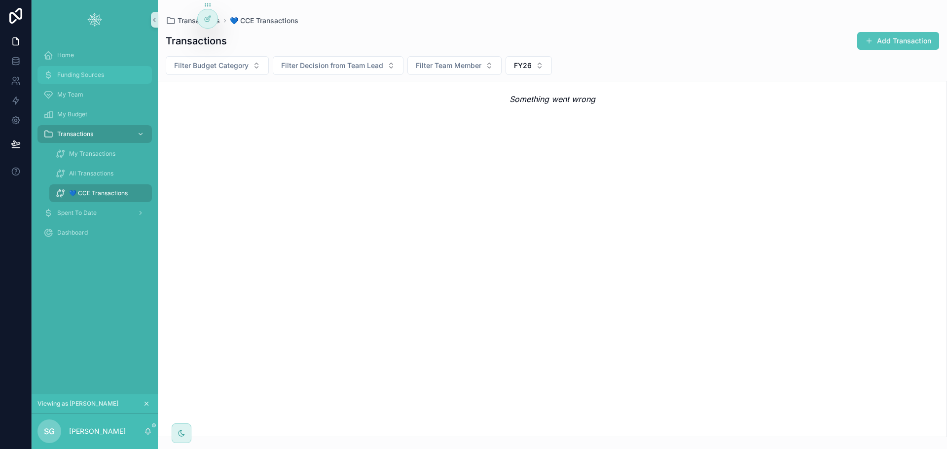
click at [79, 70] on div "Funding Sources" at bounding box center [94, 75] width 103 height 16
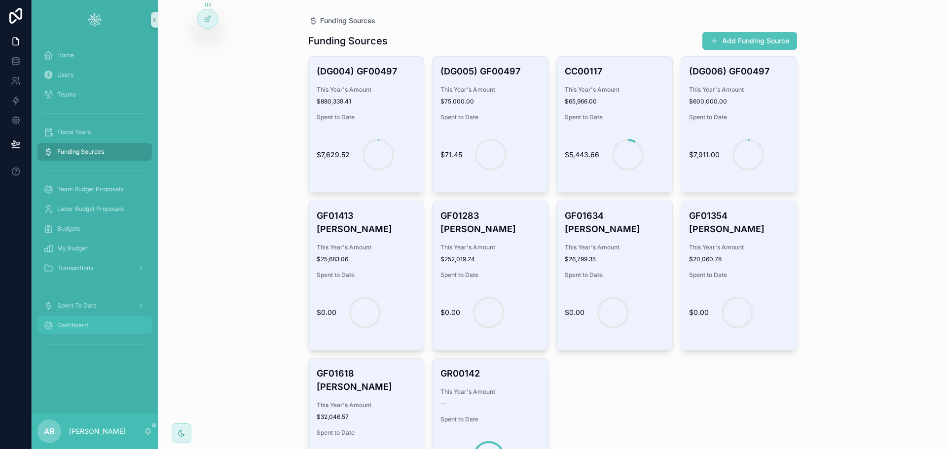
click at [77, 325] on span "Dashboard" at bounding box center [72, 326] width 31 height 8
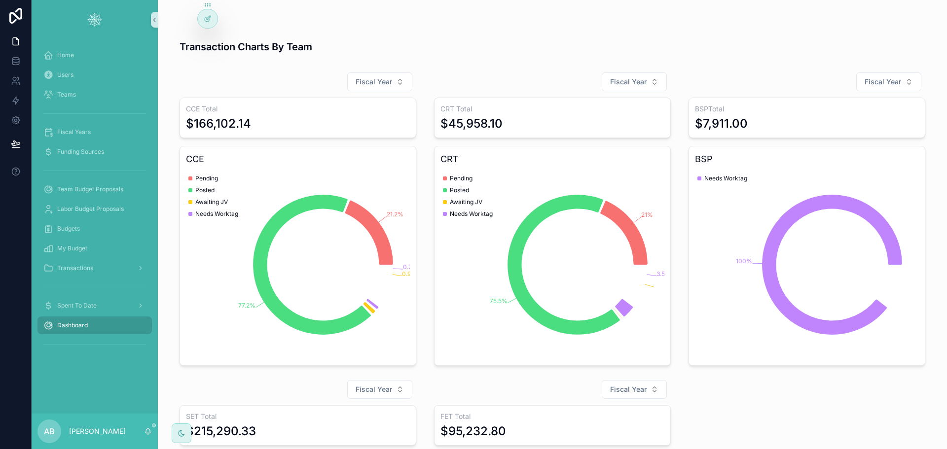
click at [0, 0] on icon at bounding box center [0, 0] width 0 height 0
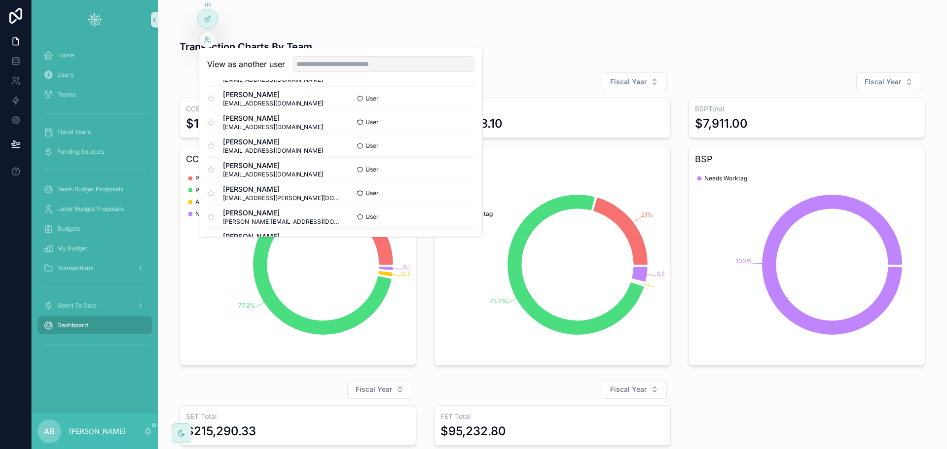
scroll to position [99, 0]
click at [0, 0] on button "Select" at bounding box center [0, 0] width 0 height 0
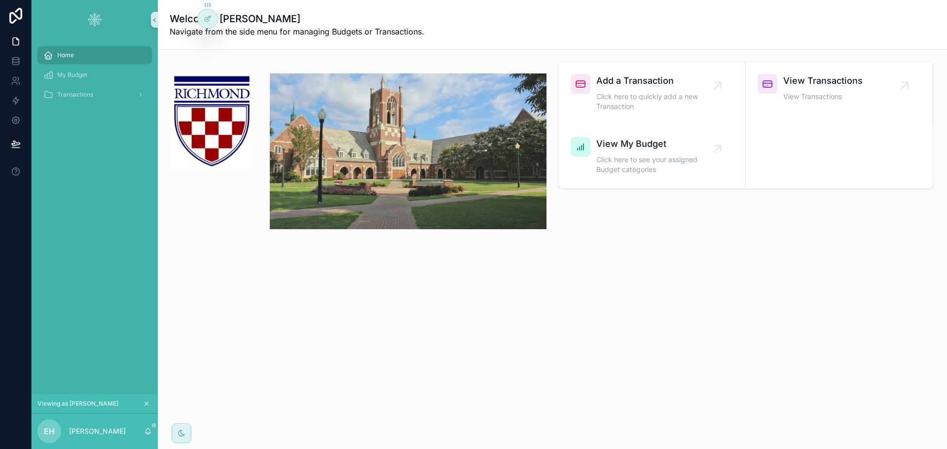
click at [74, 64] on div "Home" at bounding box center [95, 55] width 126 height 20
click at [75, 80] on div "My Budget" at bounding box center [94, 75] width 103 height 16
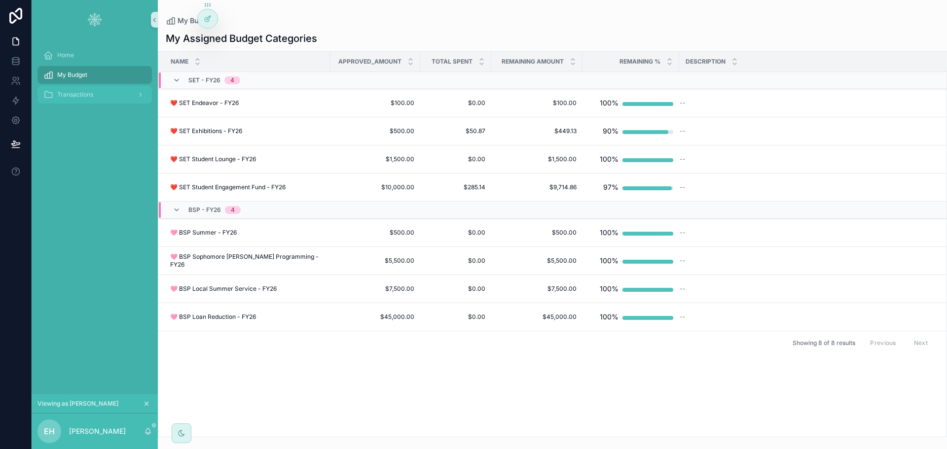
click at [87, 92] on span "Transactions" at bounding box center [75, 95] width 36 height 8
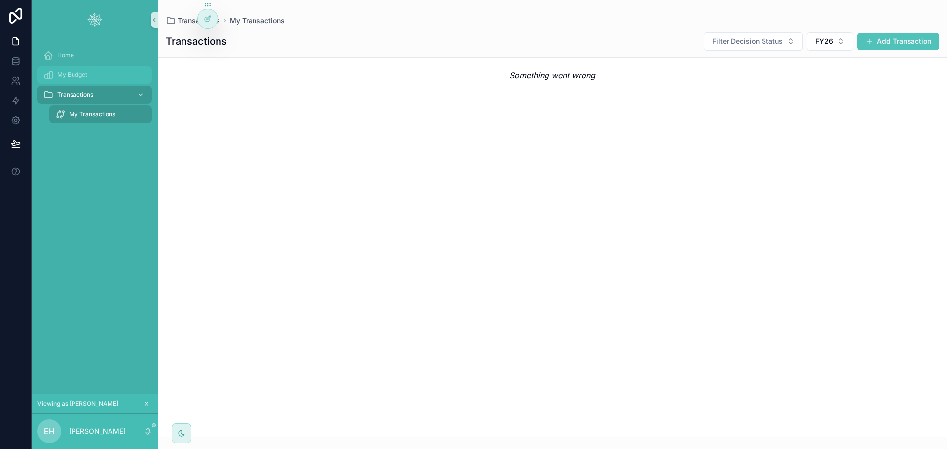
click at [68, 73] on span "My Budget" at bounding box center [72, 75] width 30 height 8
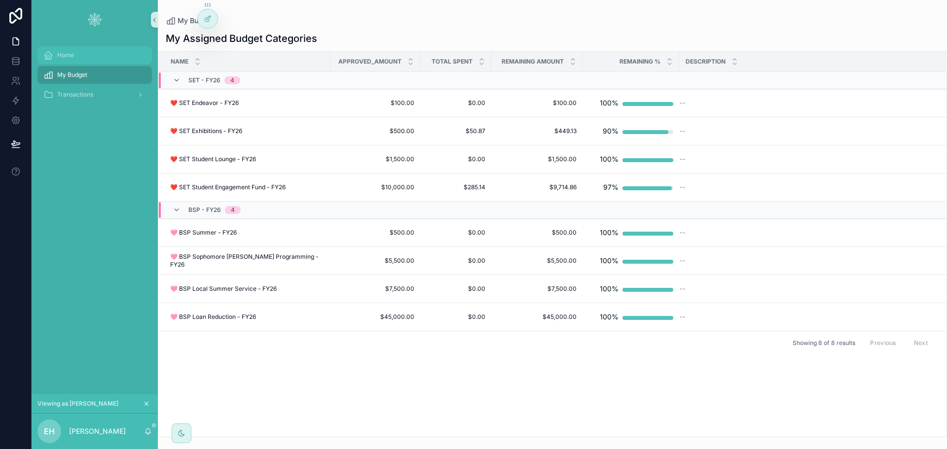
click at [93, 48] on div "Home" at bounding box center [94, 55] width 103 height 16
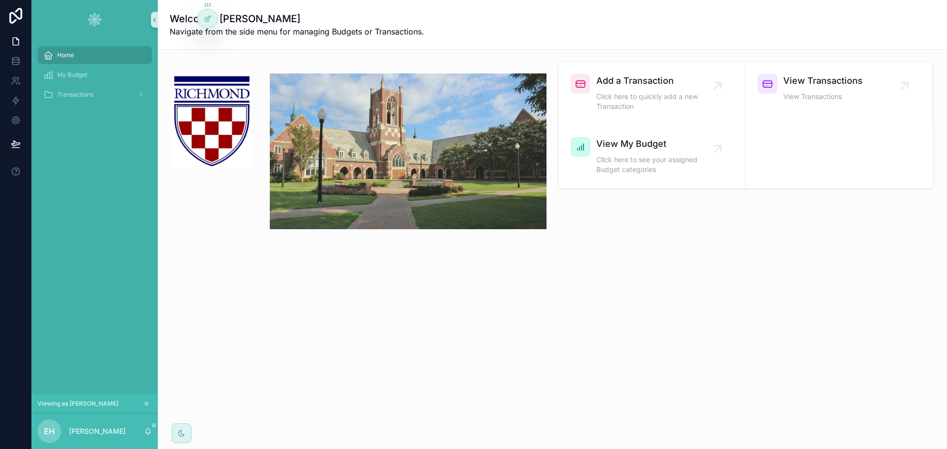
click at [204, 16] on icon at bounding box center [208, 19] width 8 height 8
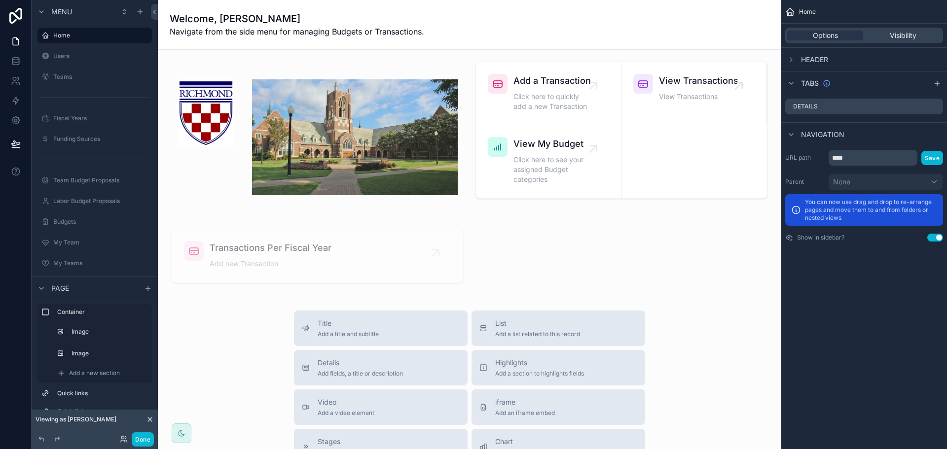
click at [195, 102] on div "scrollable content" at bounding box center [318, 137] width 304 height 159
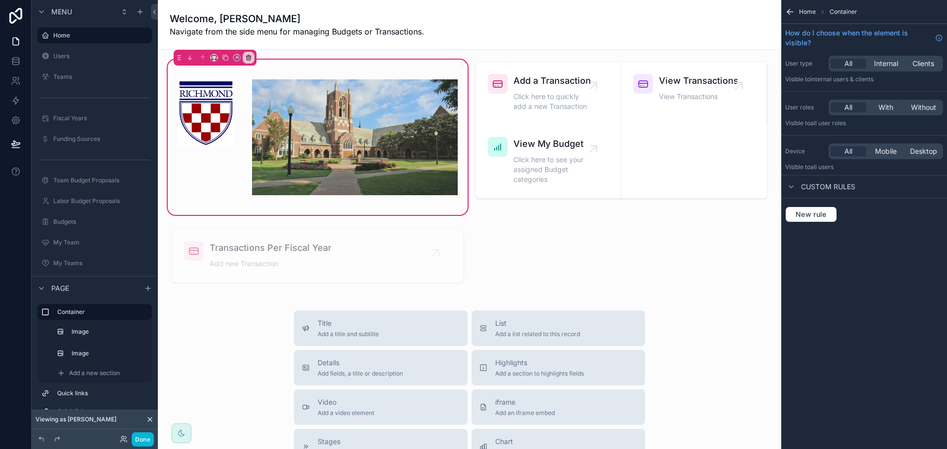
click at [344, 120] on div "scrollable content" at bounding box center [355, 138] width 218 height 148
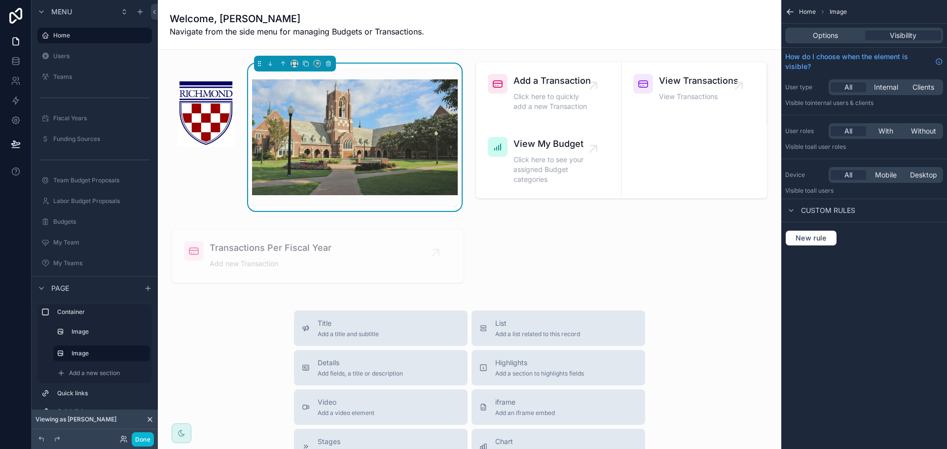
click at [195, 107] on div "scrollable content" at bounding box center [206, 138] width 69 height 148
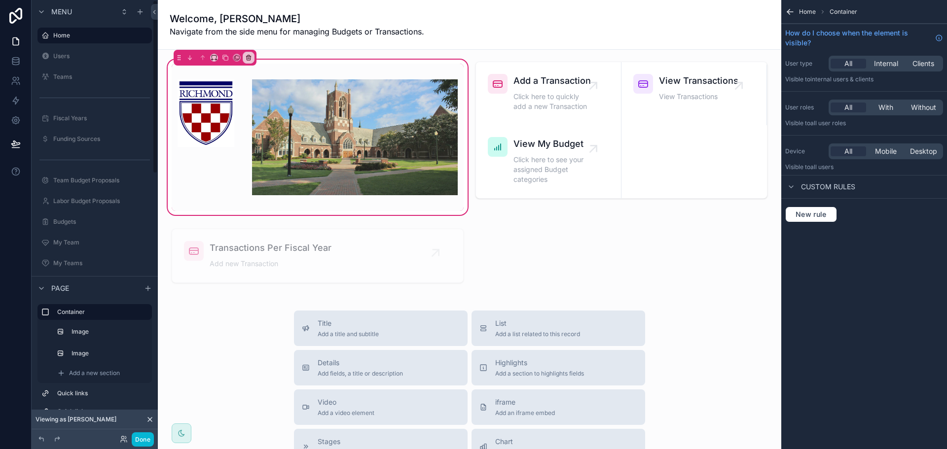
click at [205, 105] on div "scrollable content" at bounding box center [206, 138] width 69 height 148
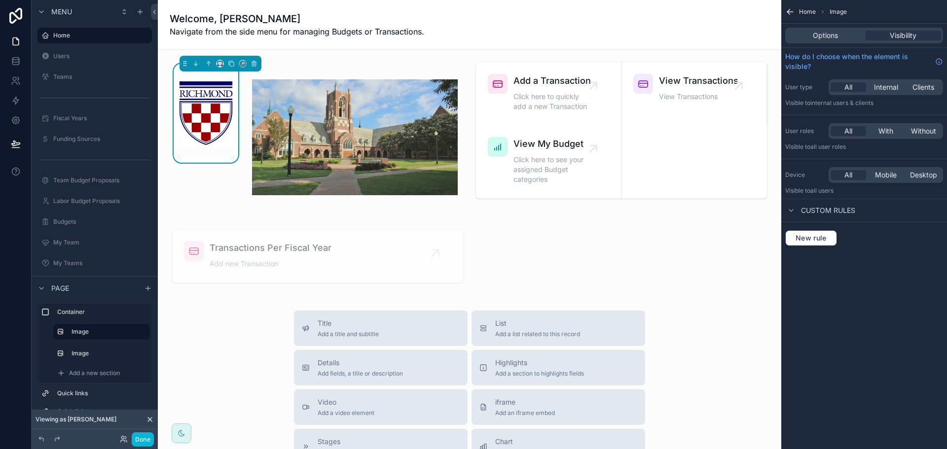
click at [823, 30] on div "Options Visibility" at bounding box center [865, 36] width 158 height 16
click at [823, 36] on span "Options" at bounding box center [825, 36] width 25 height 10
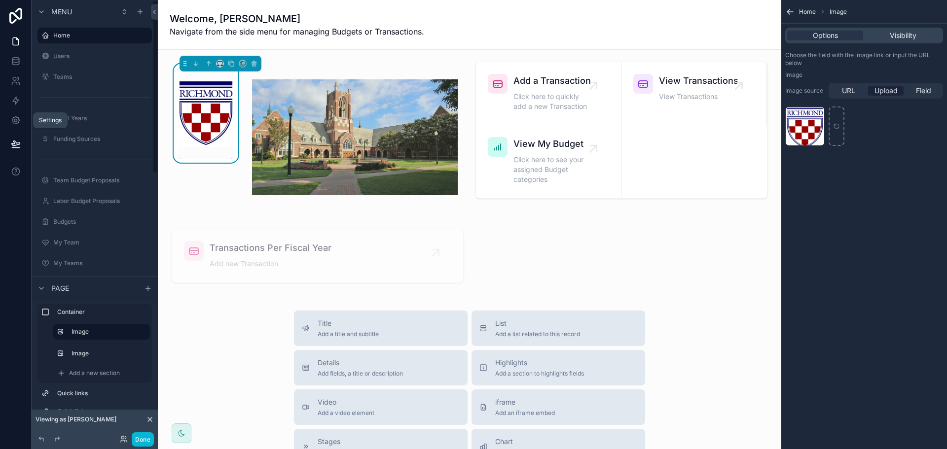
click at [10, 115] on link at bounding box center [15, 121] width 31 height 20
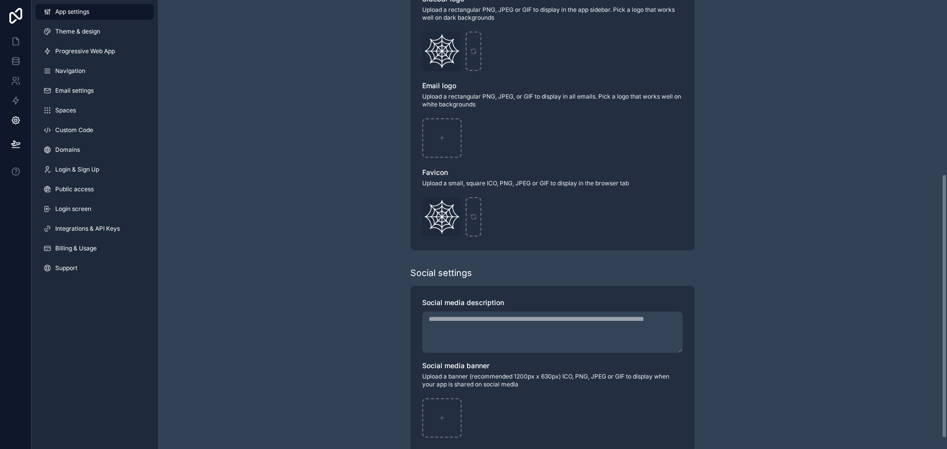
scroll to position [314, 0]
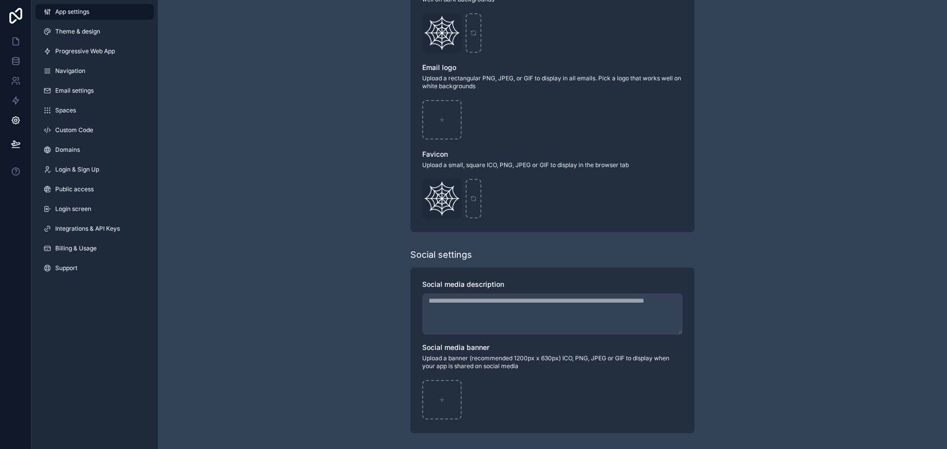
click at [79, 28] on span "Theme & design" at bounding box center [77, 32] width 45 height 8
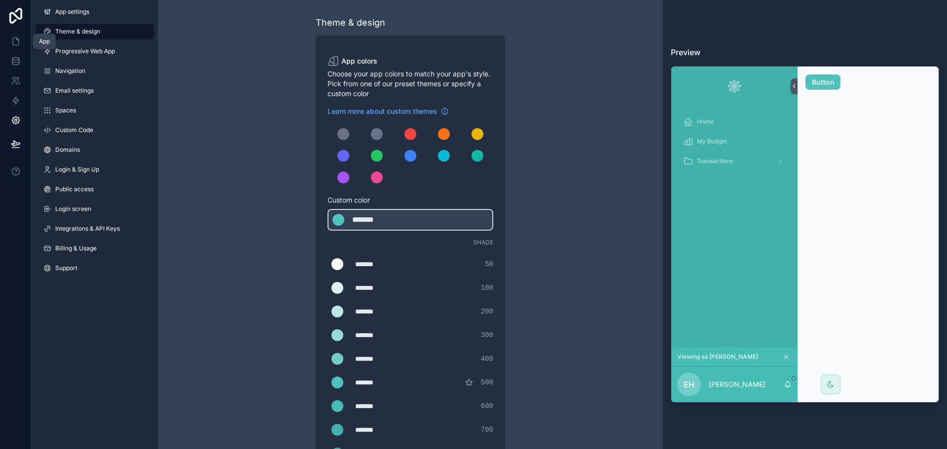
click at [14, 39] on icon at bounding box center [16, 42] width 10 height 10
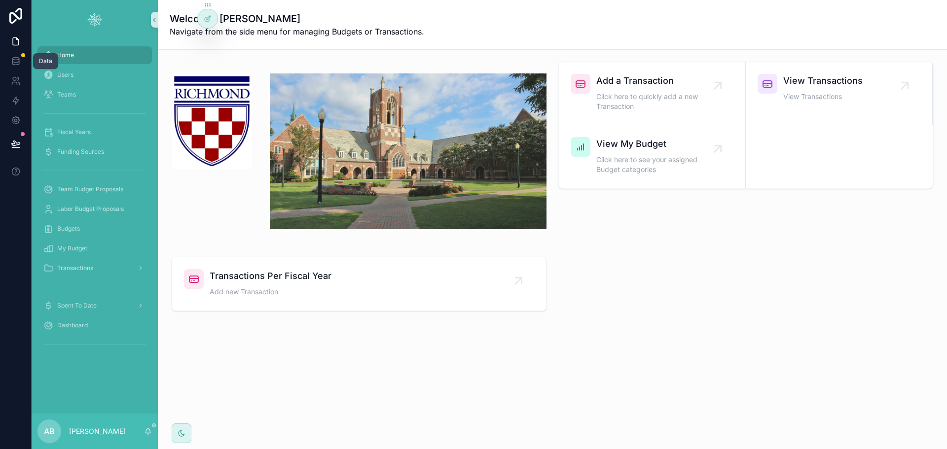
click at [16, 58] on icon at bounding box center [15, 59] width 6 height 2
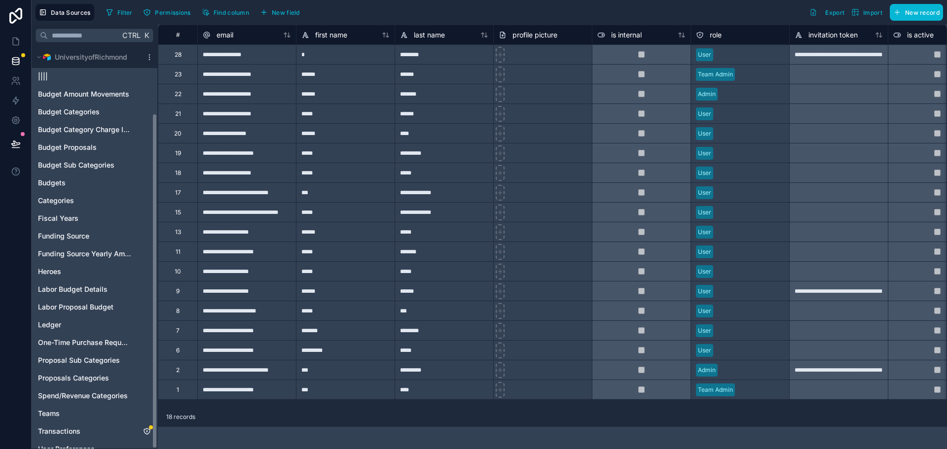
scroll to position [80, 0]
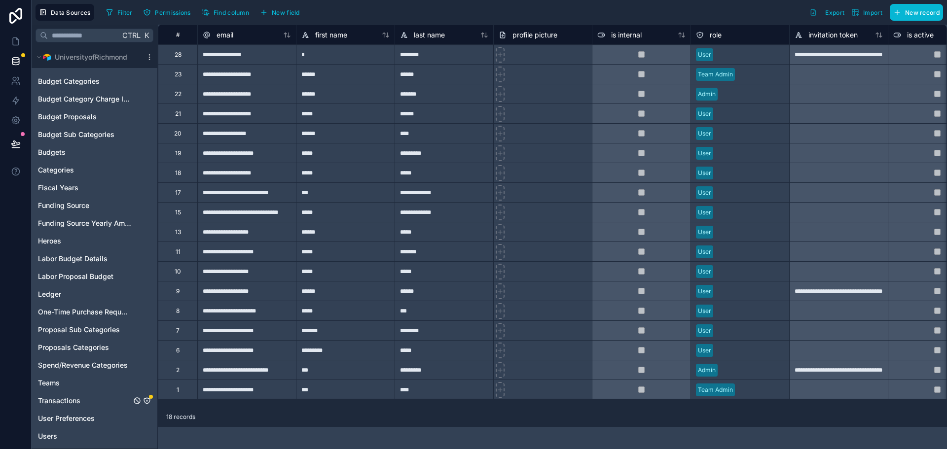
click at [99, 398] on div "Transactions" at bounding box center [95, 401] width 122 height 16
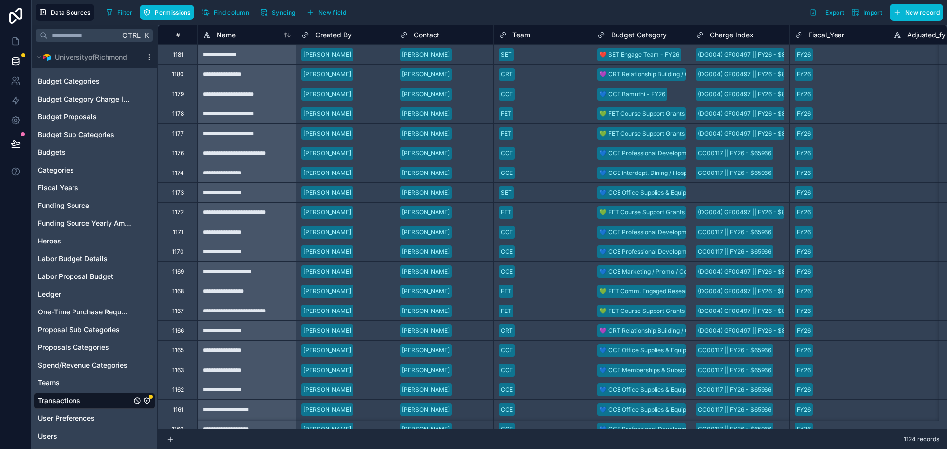
click at [147, 399] on icon "Transactions" at bounding box center [147, 401] width 8 height 8
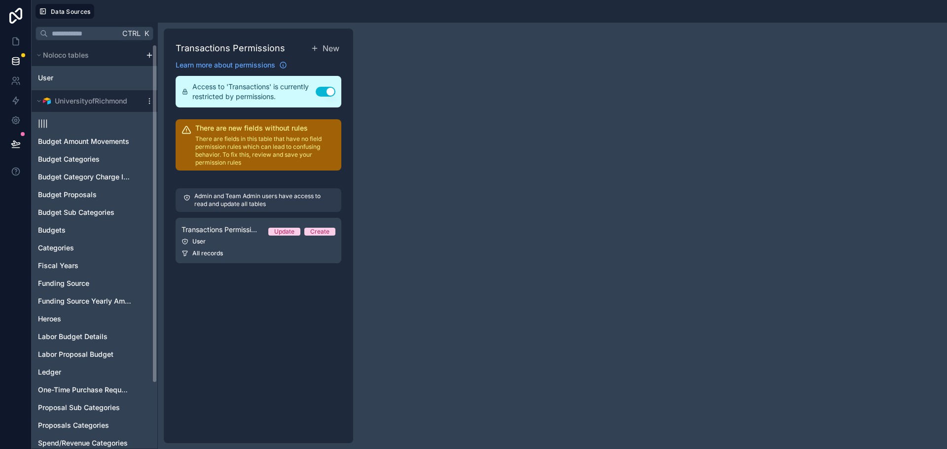
scroll to position [78, 0]
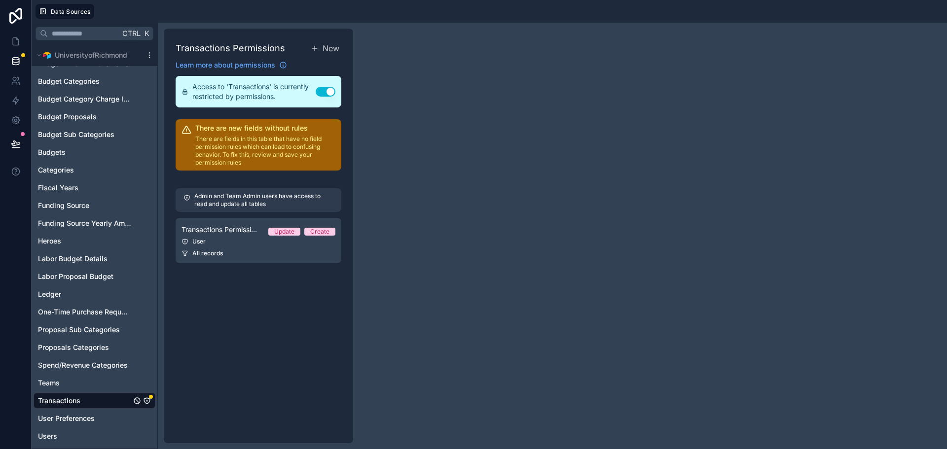
click at [257, 236] on link "Transactions Permission 1 Update Create User All records" at bounding box center [259, 240] width 166 height 45
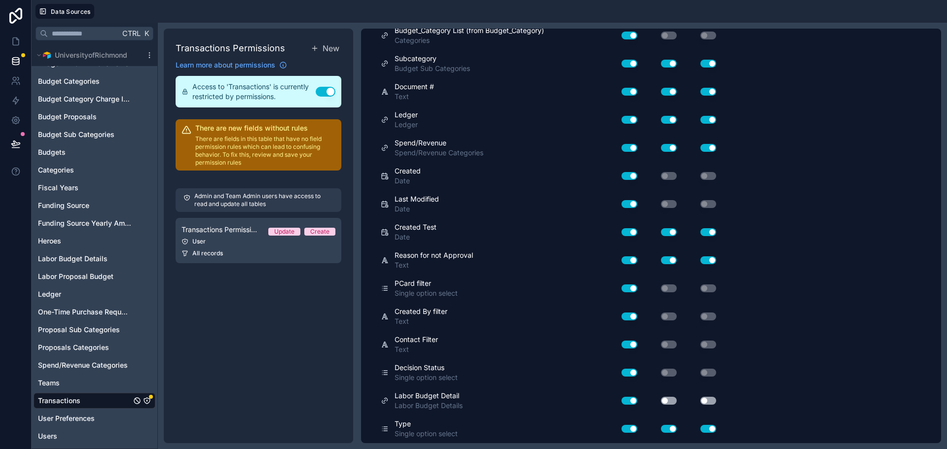
scroll to position [1473, 0]
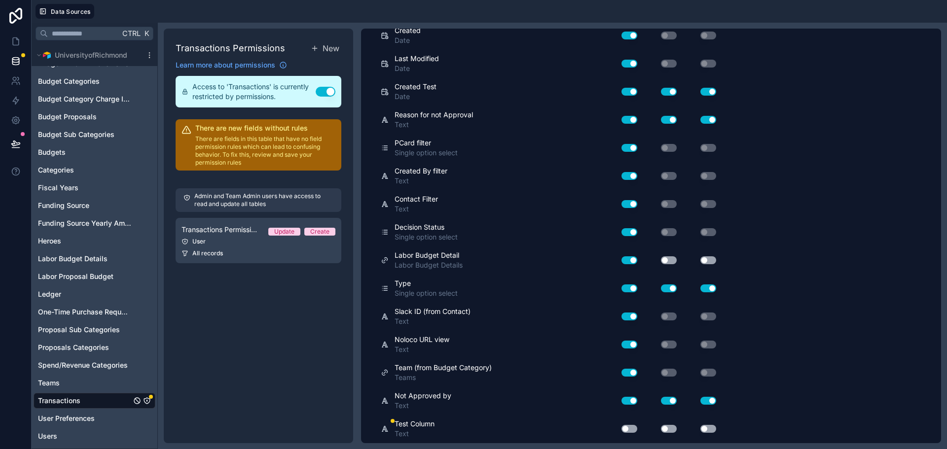
click at [627, 426] on button "Use setting" at bounding box center [630, 429] width 16 height 8
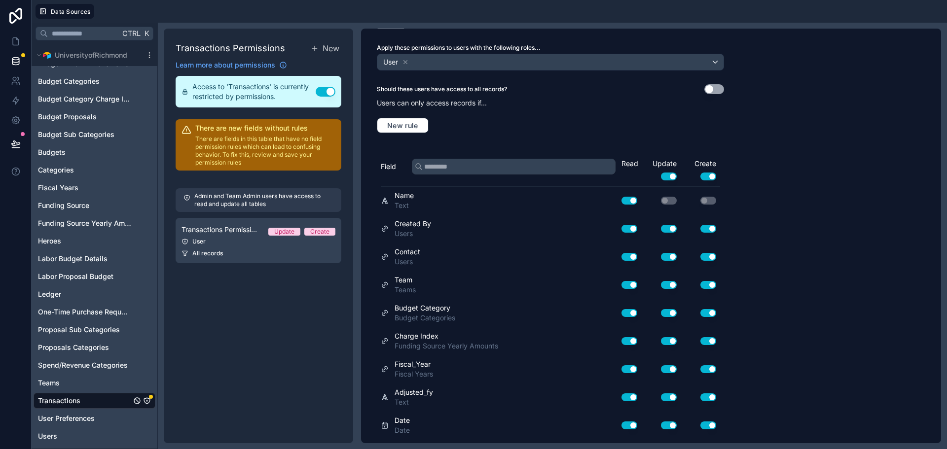
scroll to position [0, 0]
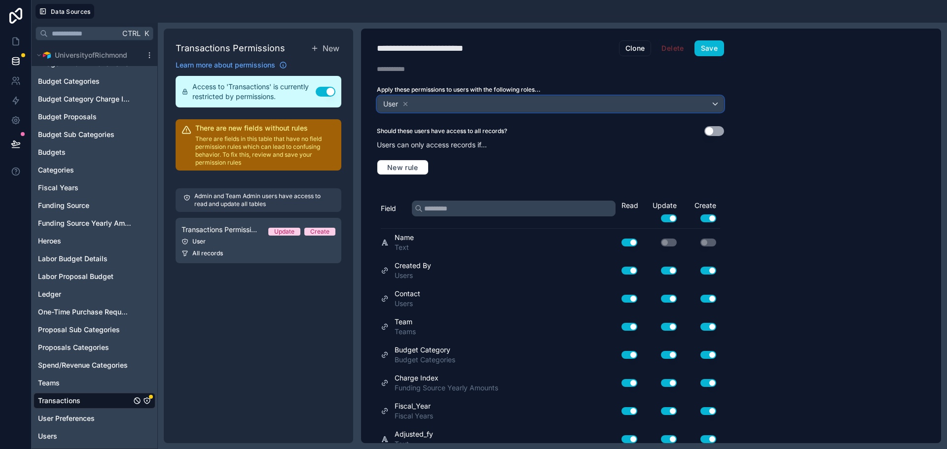
click at [716, 102] on div "User" at bounding box center [550, 104] width 346 height 16
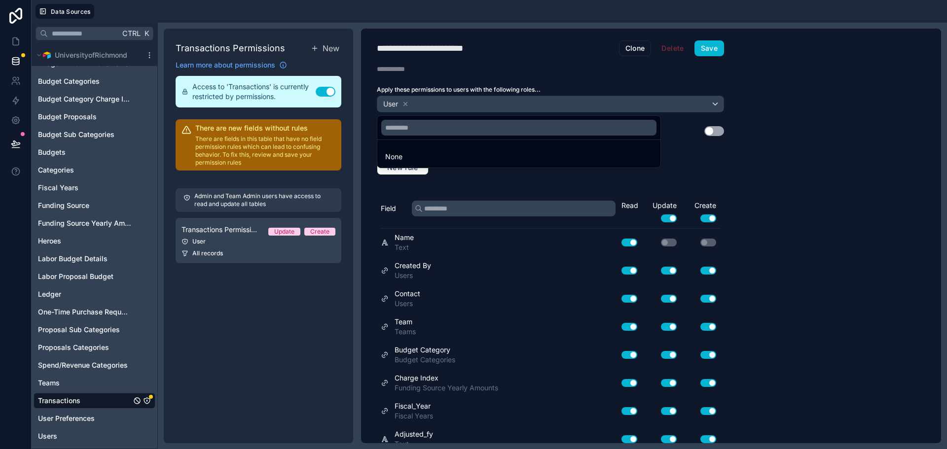
click at [716, 102] on div at bounding box center [473, 224] width 947 height 449
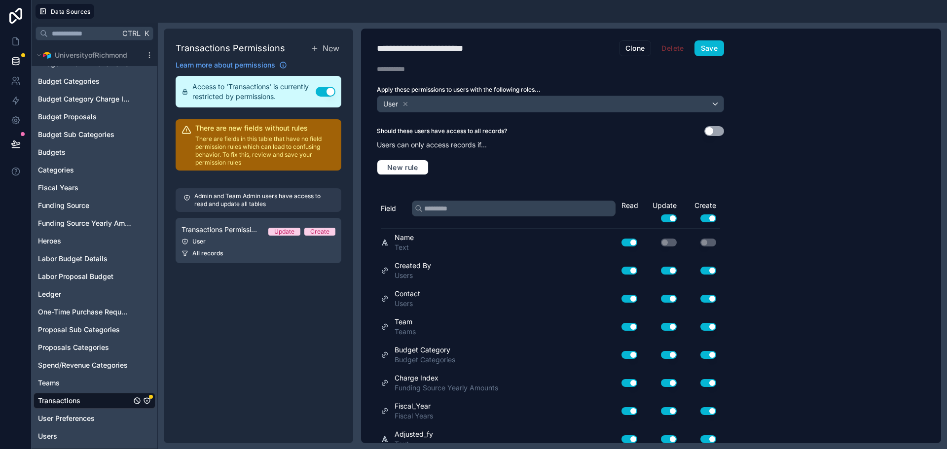
click at [780, 111] on div "**********" at bounding box center [651, 236] width 580 height 415
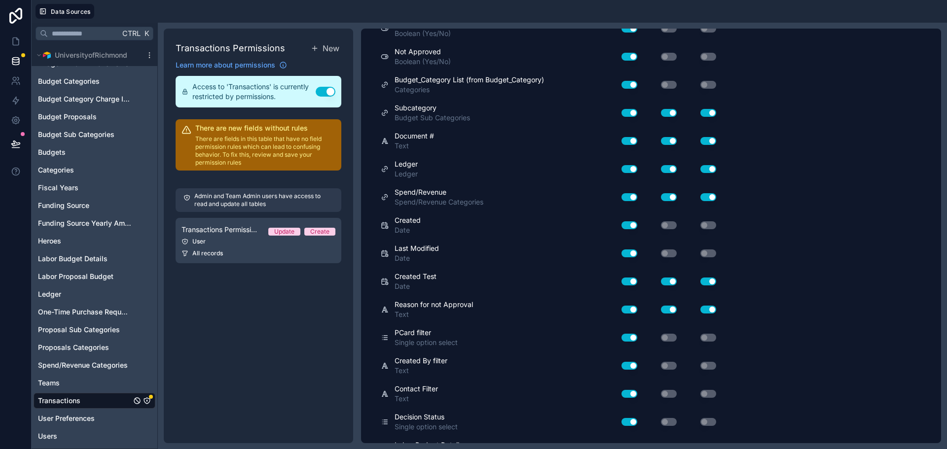
scroll to position [1473, 0]
